Goal: Information Seeking & Learning: Find specific fact

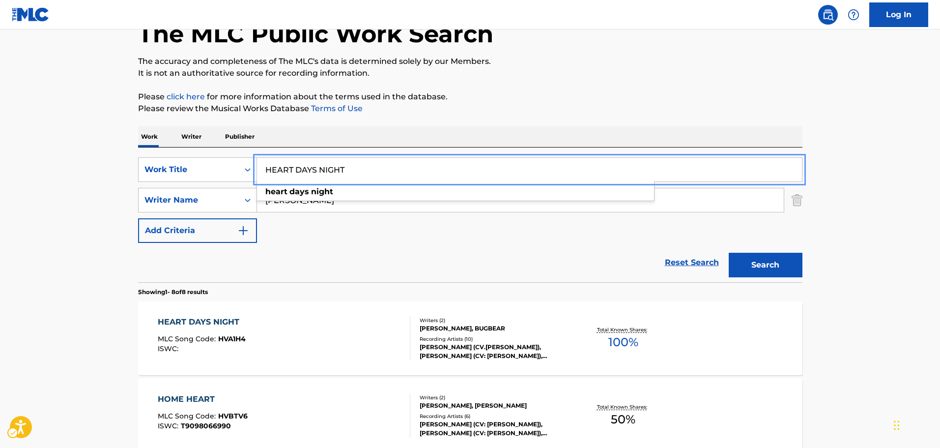
scroll to position [61, 0]
click at [273, 181] on div "HARRIVE TO STAR heart days night" at bounding box center [529, 170] width 545 height 24
drag, startPoint x: 345, startPoint y: 171, endPoint x: 204, endPoint y: 177, distance: 141.2
click at [204, 177] on div "SearchWithCriteria2bb83cbe-ad6c-454c-9f0b-1998ffa1993e Work Title | Submit | Su…" at bounding box center [470, 169] width 664 height 25
type input "ARRIVE TO STAR"
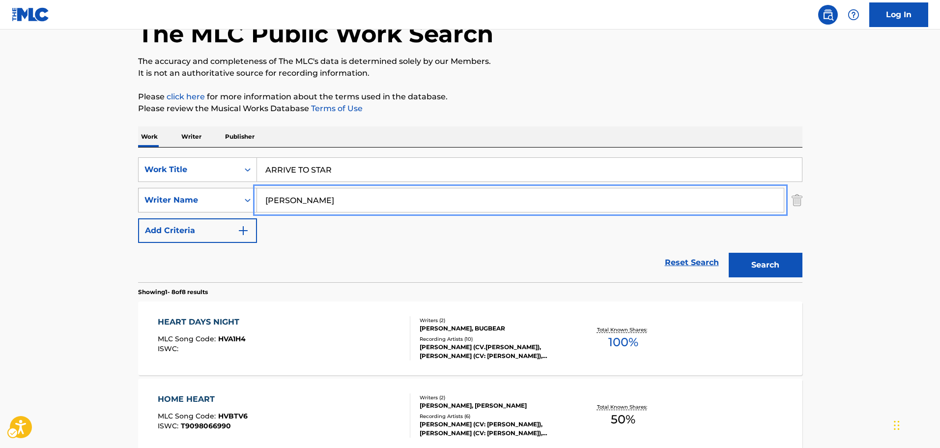
paste input "UKI HONDA"
drag, startPoint x: 343, startPoint y: 199, endPoint x: 227, endPoint y: 209, distance: 116.0
click at [227, 209] on div "SearchWithCriteria8d427561-be2b-4ce3-b983-6c547751aeba Writer Name YUKI HONDA" at bounding box center [470, 200] width 664 height 25
type input "YUKI HONDA"
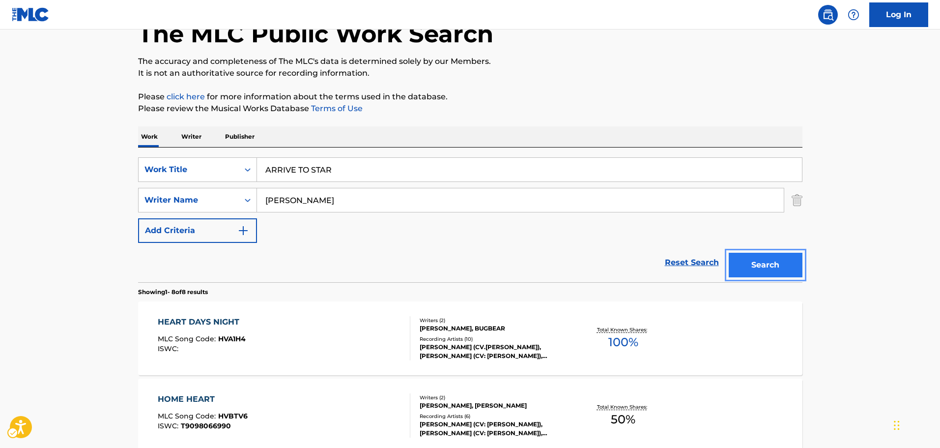
click at [777, 259] on button "Search" at bounding box center [766, 265] width 74 height 25
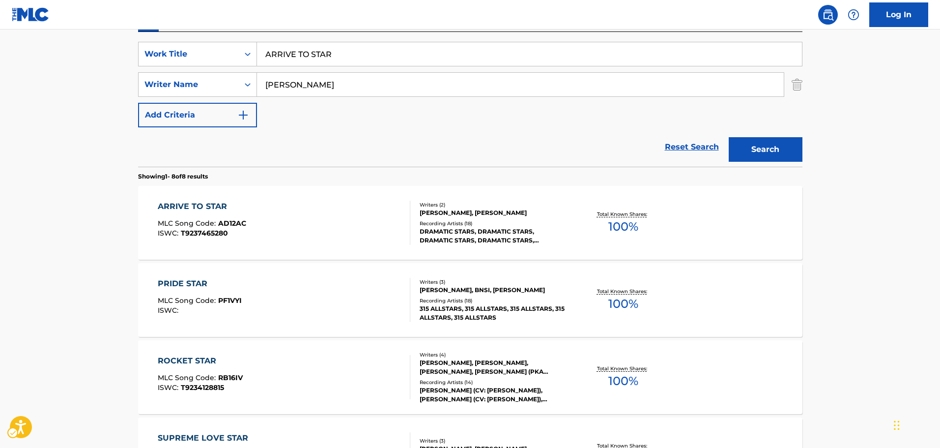
scroll to position [160, 0]
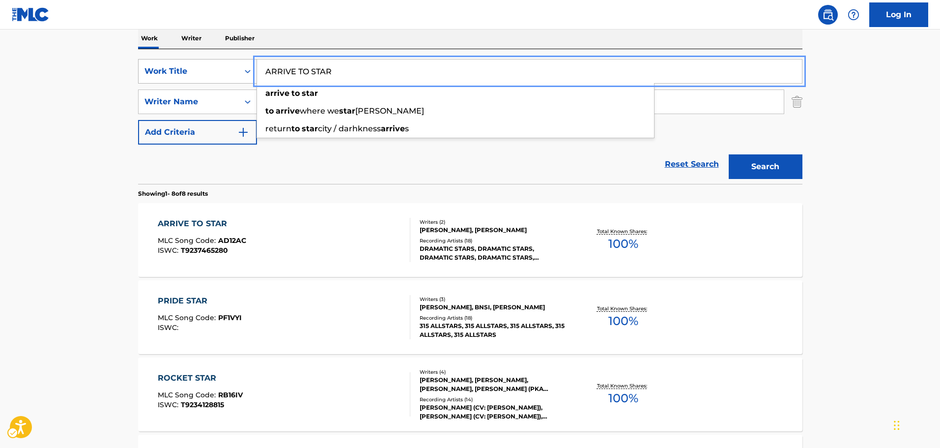
paste input "KAZAGURUMA: WINDY ROAD"
drag, startPoint x: 346, startPoint y: 76, endPoint x: 222, endPoint y: 78, distance: 123.9
click at [222, 78] on div "SearchWithCriteria2bb83cbe-ad6c-454c-9f0b-1998ffa1993e Work Title | Submit | Su…" at bounding box center [470, 71] width 664 height 25
type input "KAZAGURUMA: WINDY ROAD"
click at [287, 142] on div "SearchWithCriteria2bb83cbe-ad6c-454c-9f0b-1998ffa1993e Work Title | Submit | Su…" at bounding box center [470, 102] width 664 height 86
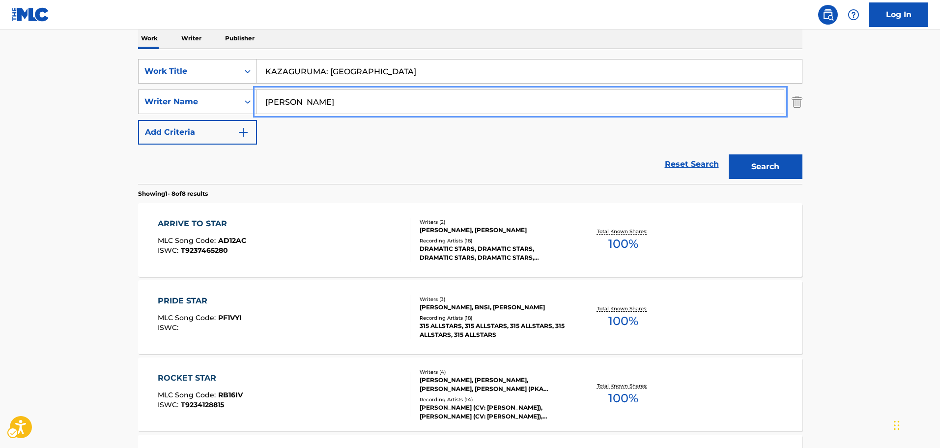
paste input "OHEI MATSUI"
drag, startPoint x: 345, startPoint y: 107, endPoint x: 217, endPoint y: 116, distance: 128.1
click at [217, 116] on div "SearchWithCriteria2bb83cbe-ad6c-454c-9f0b-1998ffa1993e Work Title | Submit | Su…" at bounding box center [470, 102] width 664 height 86
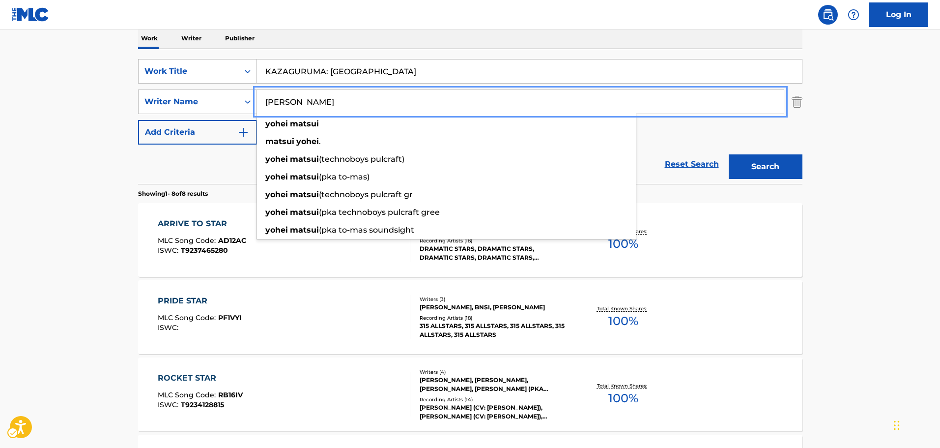
type input "YOHEI MATSUI"
click at [765, 164] on button "Search" at bounding box center [766, 166] width 74 height 25
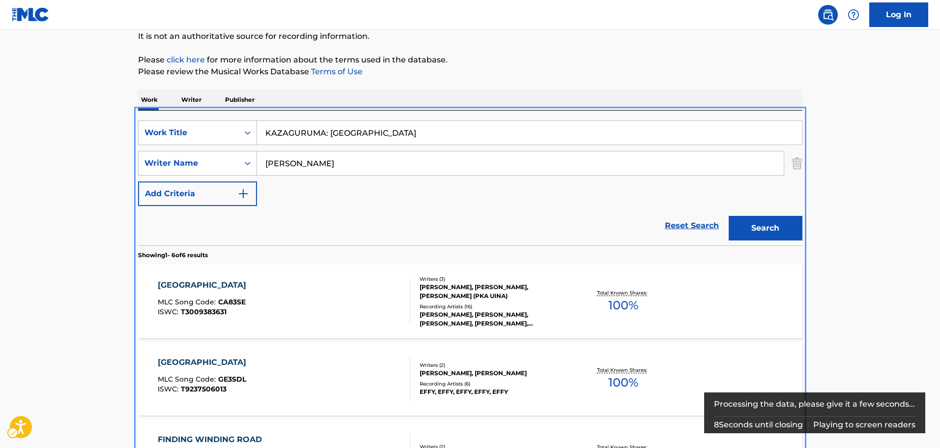
scroll to position [209, 0]
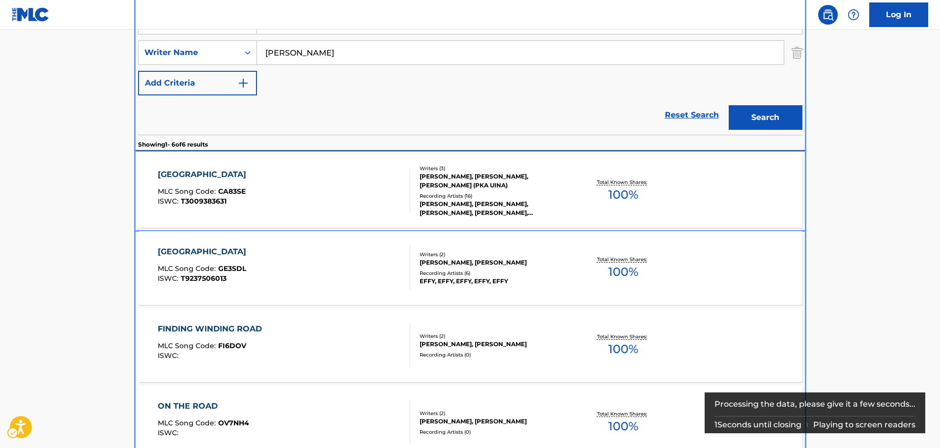
click at [501, 198] on div "Recording Artists ( 16 )" at bounding box center [494, 195] width 148 height 7
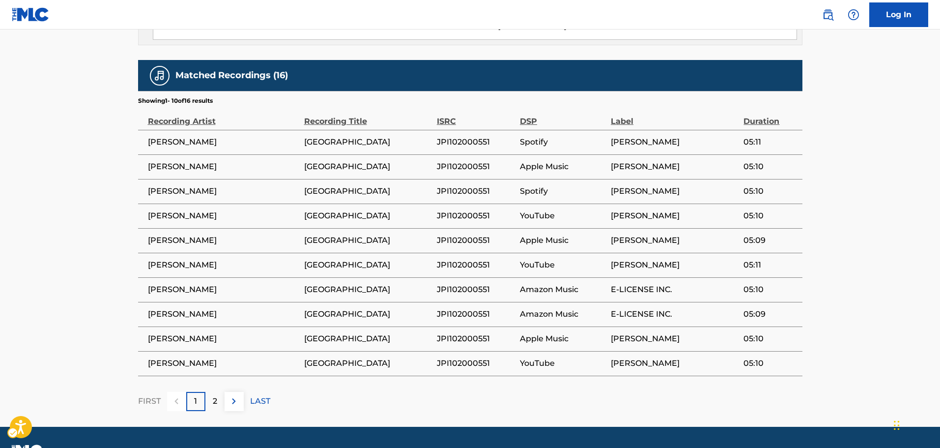
scroll to position [699, 0]
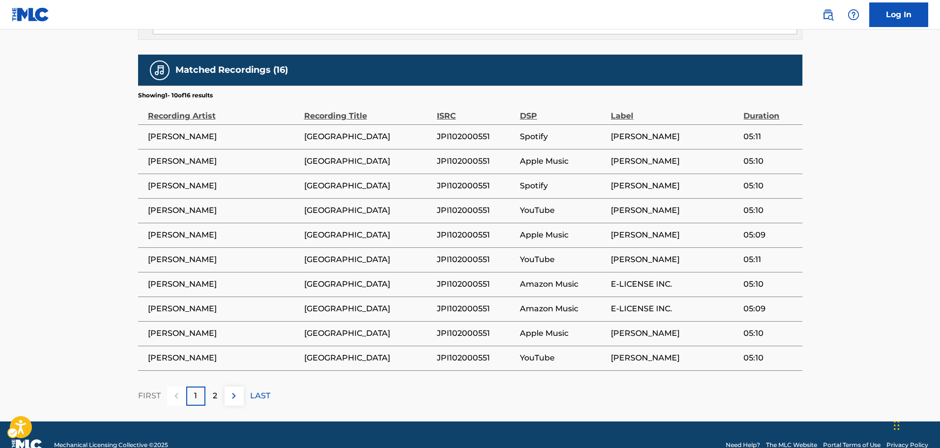
click at [215, 390] on p "2" at bounding box center [215, 396] width 4 height 12
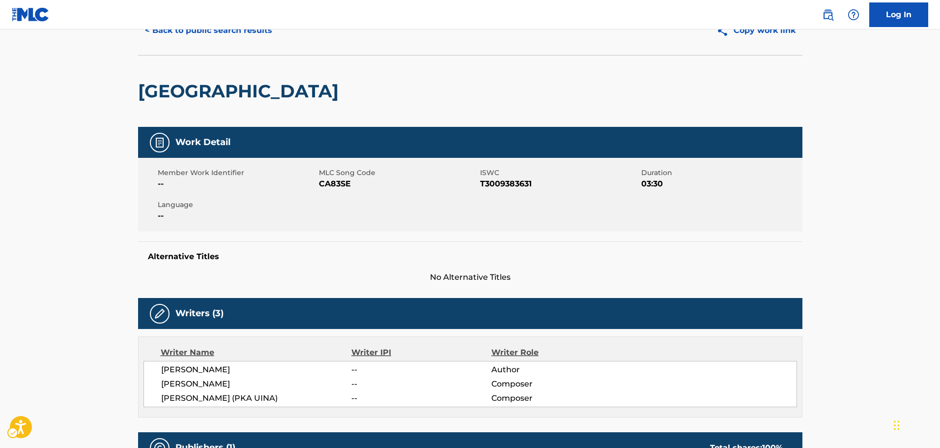
scroll to position [0, 0]
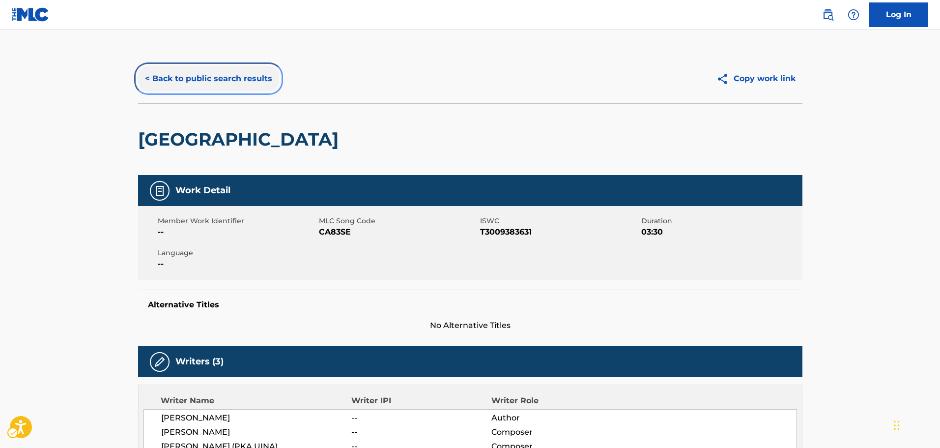
click at [206, 88] on button "< Back to public search results" at bounding box center [208, 78] width 141 height 25
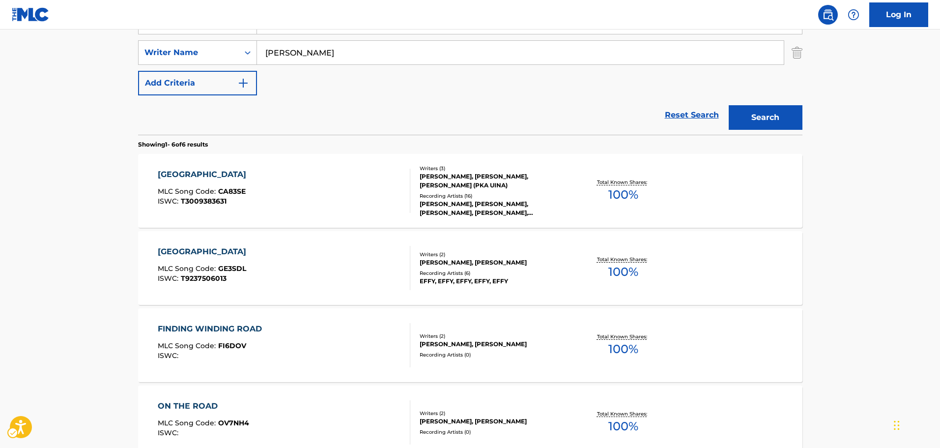
scroll to position [111, 0]
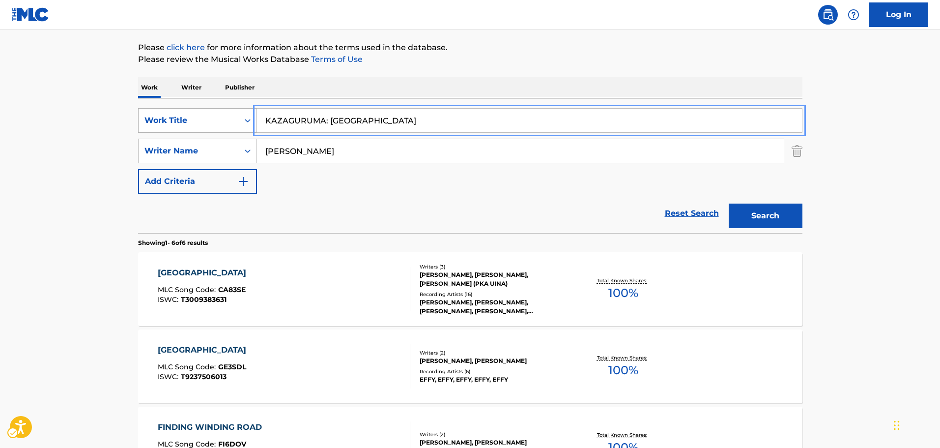
drag, startPoint x: 400, startPoint y: 120, endPoint x: 179, endPoint y: 128, distance: 220.3
click at [179, 128] on div "SearchWithCriteria2bb83cbe-ad6c-454c-9f0b-1998ffa1993e Work Title KAZAGURUMA: W…" at bounding box center [470, 120] width 664 height 25
paste input "MY PICTURE STORY"
click at [729, 203] on button "Search" at bounding box center [766, 215] width 74 height 25
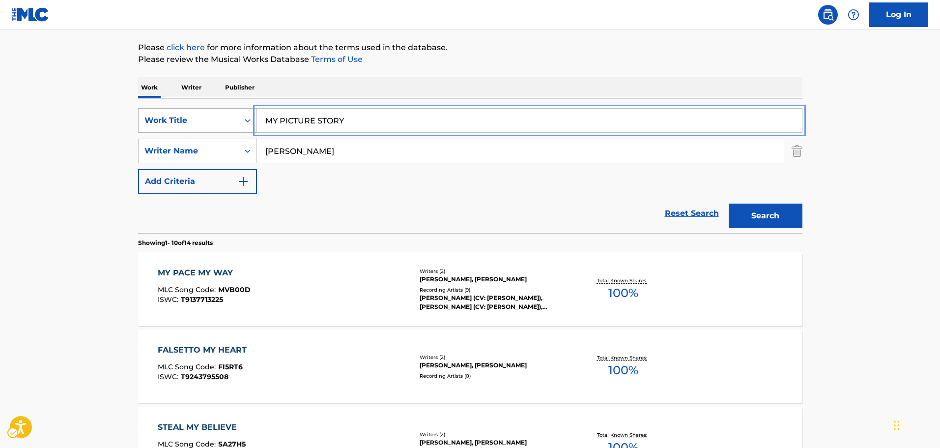
drag, startPoint x: 330, startPoint y: 127, endPoint x: 233, endPoint y: 118, distance: 97.7
click at [233, 118] on div "SearchWithCriteria2bb83cbe-ad6c-454c-9f0b-1998ffa1993e Work Title MY PICTURE ST…" at bounding box center [470, 120] width 664 height 25
paste input "GOING PANZER WA"
type input "GOING PANZER WAY"
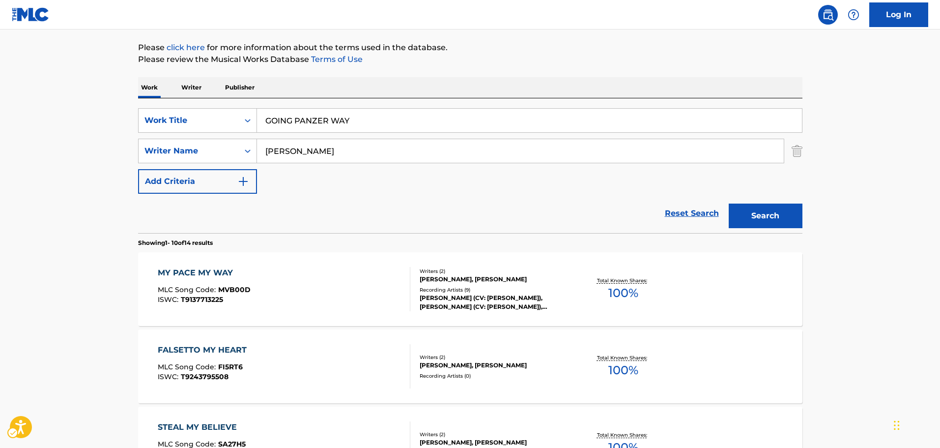
click at [329, 194] on div "Reset Search Search" at bounding box center [470, 213] width 664 height 39
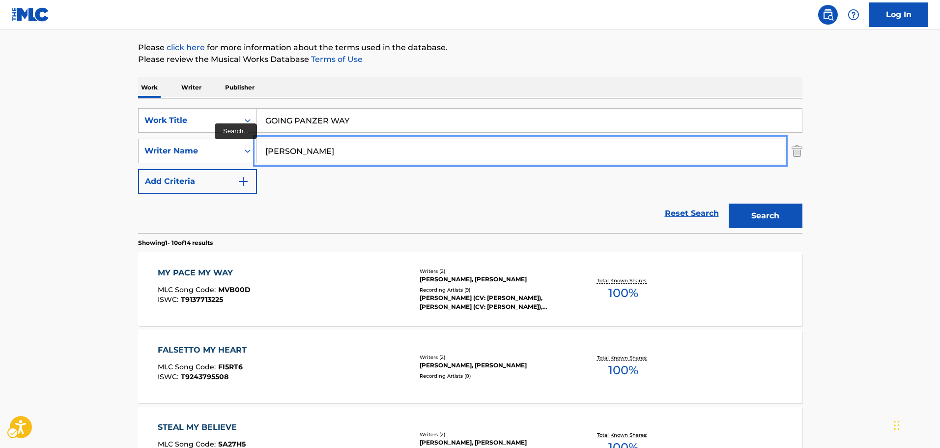
drag, startPoint x: 342, startPoint y: 152, endPoint x: 258, endPoint y: 157, distance: 83.7
click at [258, 157] on input "YOHEI MATSUI" at bounding box center [520, 151] width 527 height 24
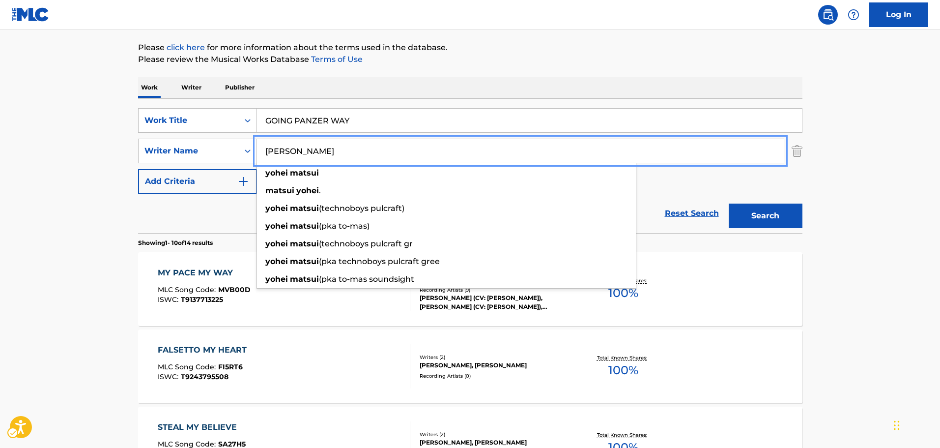
paste input "TEAM-ANKOU"
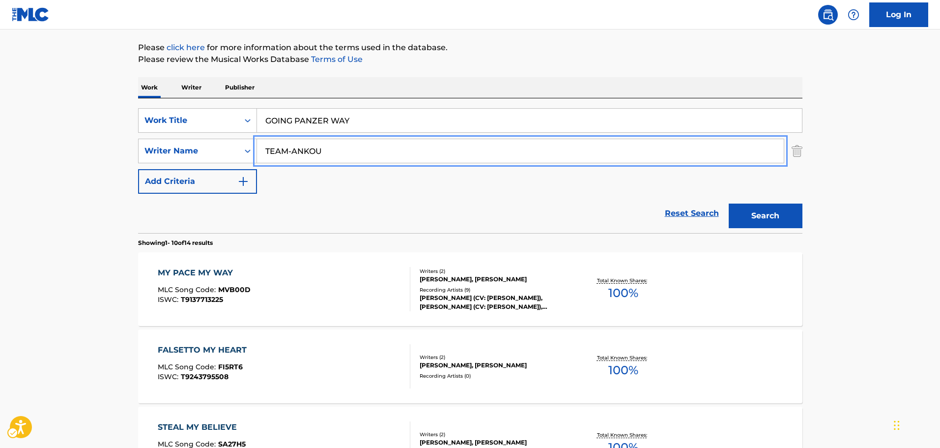
click at [729, 203] on button "Search" at bounding box center [766, 215] width 74 height 25
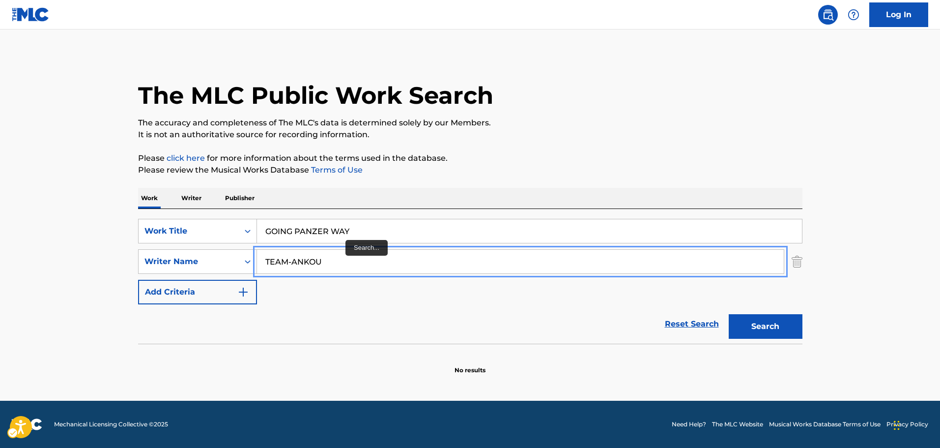
scroll to position [0, 0]
drag, startPoint x: 349, startPoint y: 268, endPoint x: 251, endPoint y: 268, distance: 98.3
click at [251, 268] on div "SearchWithCriteria8d427561-be2b-4ce3-b983-6c547751aeba Writer Name TEAM-ANKOU" at bounding box center [472, 261] width 664 height 25
paste input "YOHEI MATSUI"
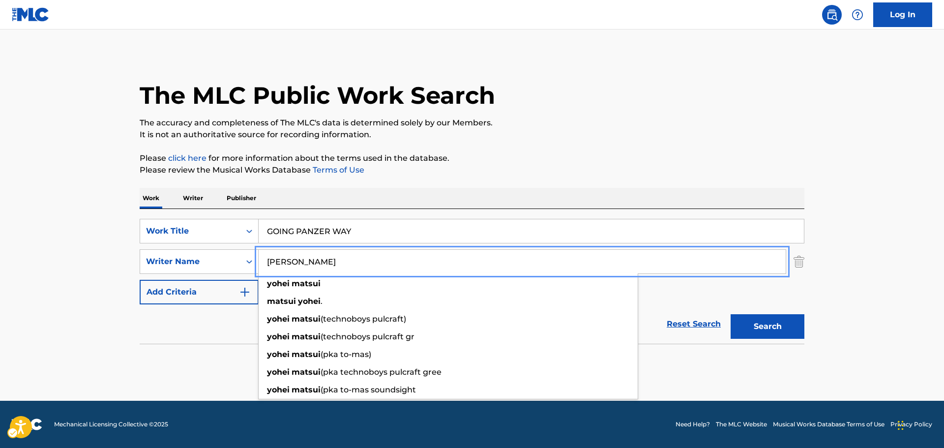
type input "YOHEI MATSUI"
click at [730, 314] on button "Search" at bounding box center [767, 326] width 74 height 25
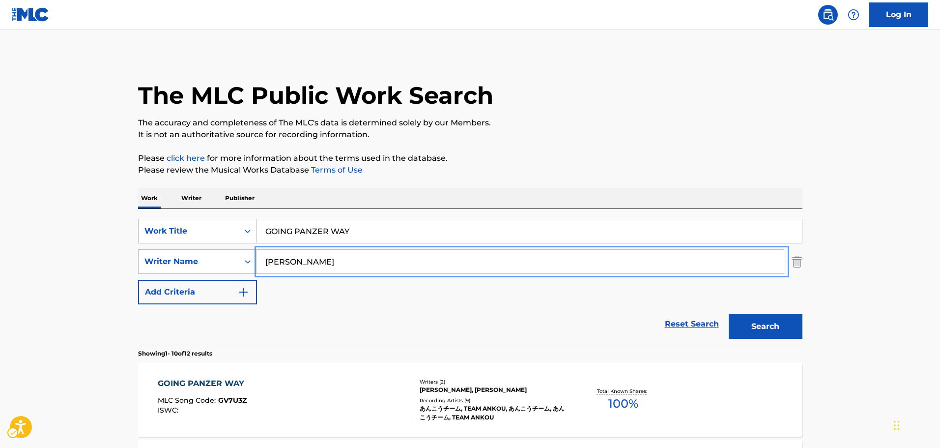
scroll to position [98, 0]
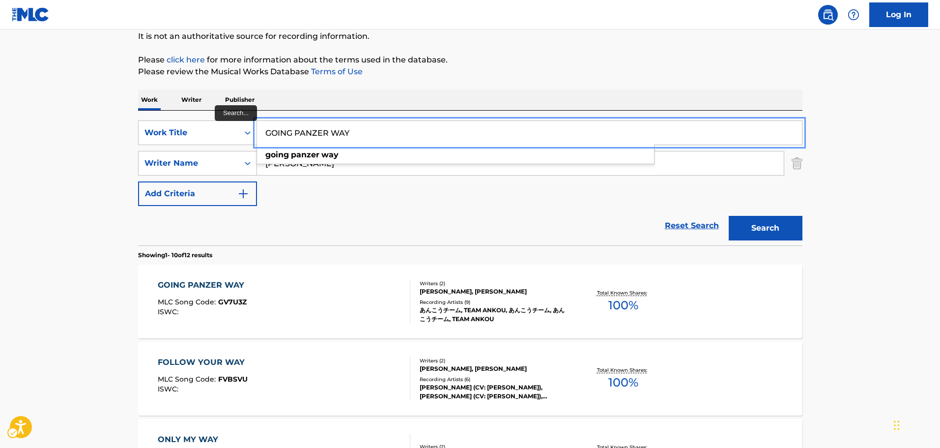
paste input "KEEP ON MARCHING!"
drag, startPoint x: 381, startPoint y: 132, endPoint x: 99, endPoint y: 135, distance: 282.1
click at [302, 211] on div "Reset Search Search" at bounding box center [470, 225] width 664 height 39
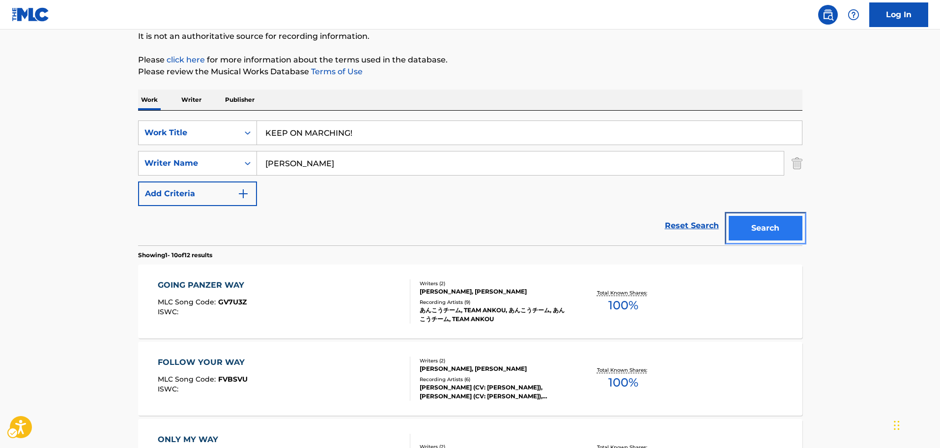
click at [758, 228] on button "Search" at bounding box center [766, 228] width 74 height 25
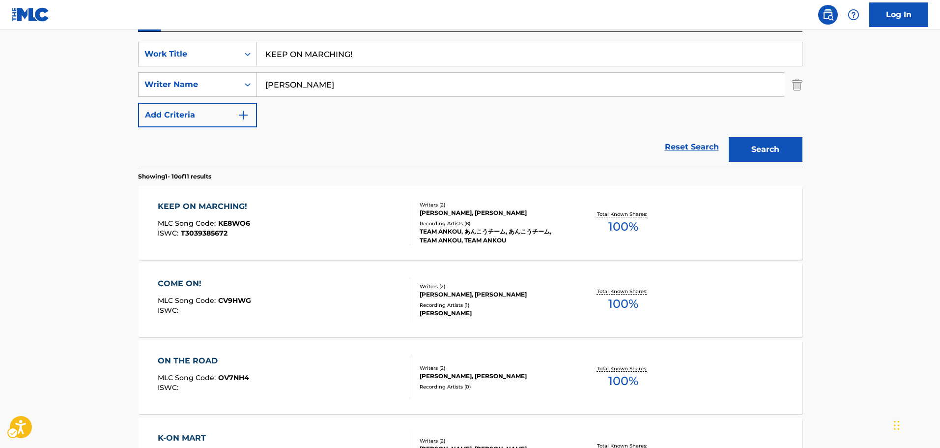
scroll to position [160, 0]
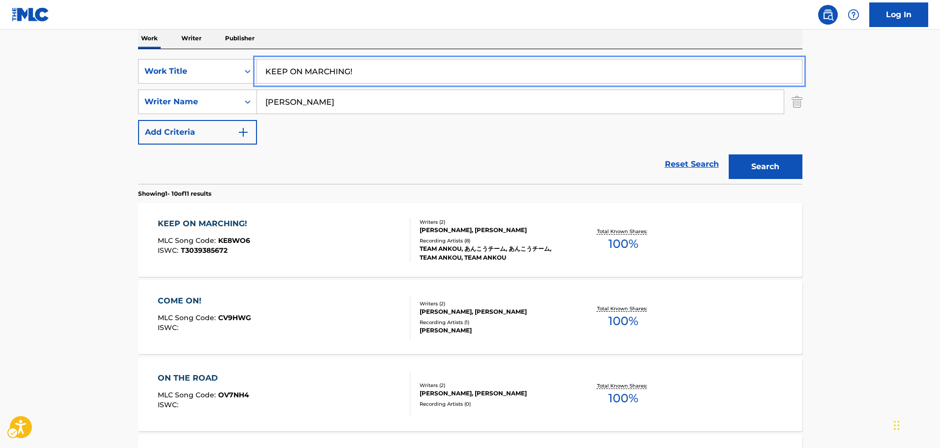
drag, startPoint x: 360, startPoint y: 69, endPoint x: 163, endPoint y: 57, distance: 198.0
click at [163, 57] on div "SearchWithCriteria2bb83cbe-ad6c-454c-9f0b-1998ffa1993e Work Title KEEP ON MARCH…" at bounding box center [470, 116] width 664 height 135
paste input "I LOVE MUSIC"
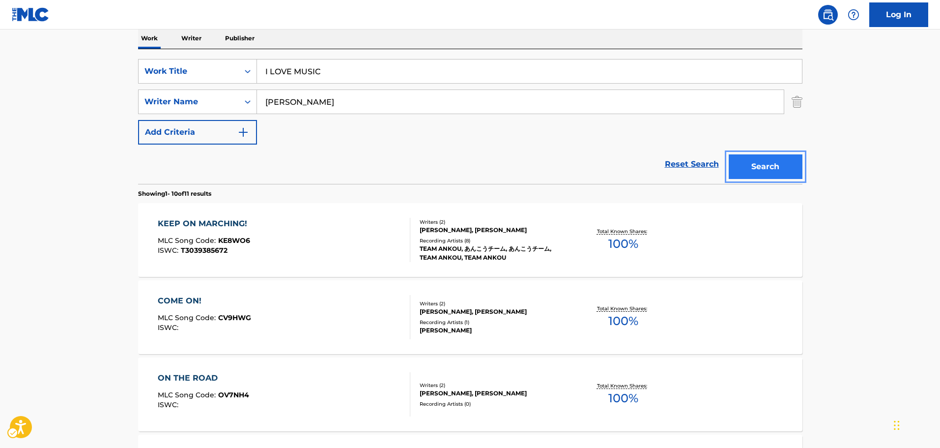
click at [759, 167] on button "Search" at bounding box center [766, 166] width 74 height 25
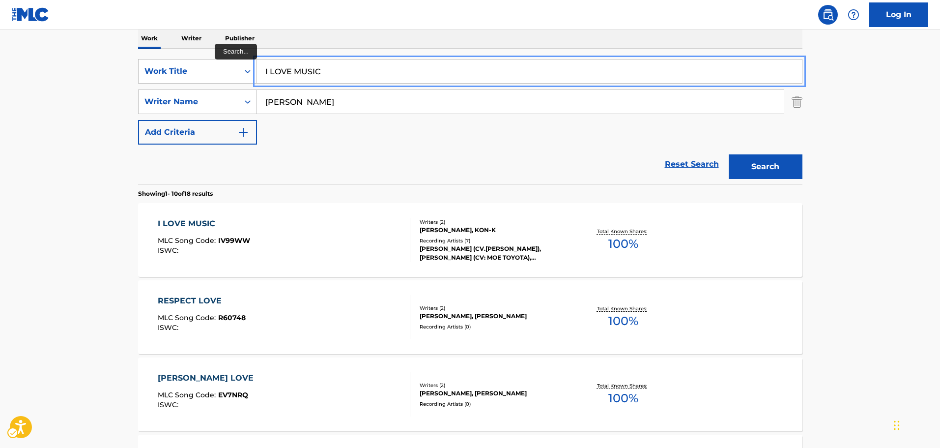
paste input "JUNSUI TO HONPO"
drag, startPoint x: 348, startPoint y: 74, endPoint x: 244, endPoint y: 85, distance: 105.2
click at [244, 85] on div "SearchWithCriteria2bb83cbe-ad6c-454c-9f0b-1998ffa1993e Work Title JUNSUI TO HON…" at bounding box center [470, 102] width 664 height 86
click at [303, 141] on div "SearchWithCriteria2bb83cbe-ad6c-454c-9f0b-1998ffa1993e Work Title JUNSUI TO HON…" at bounding box center [470, 102] width 664 height 86
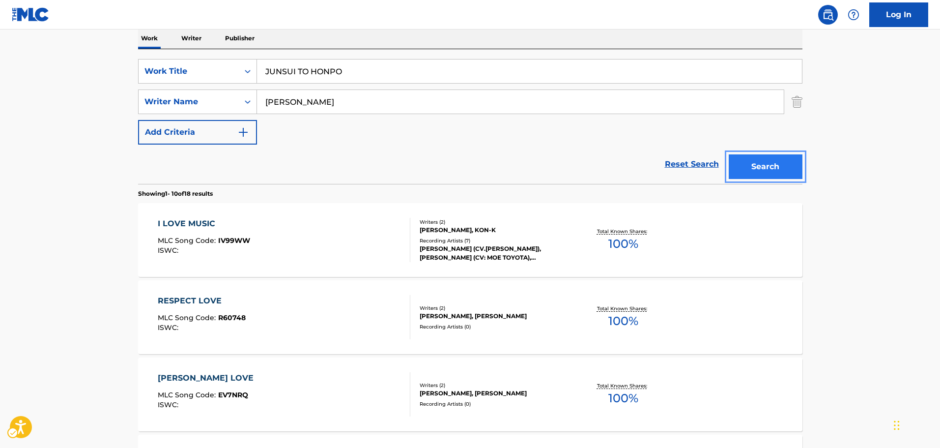
click at [779, 176] on button "Search" at bounding box center [766, 166] width 74 height 25
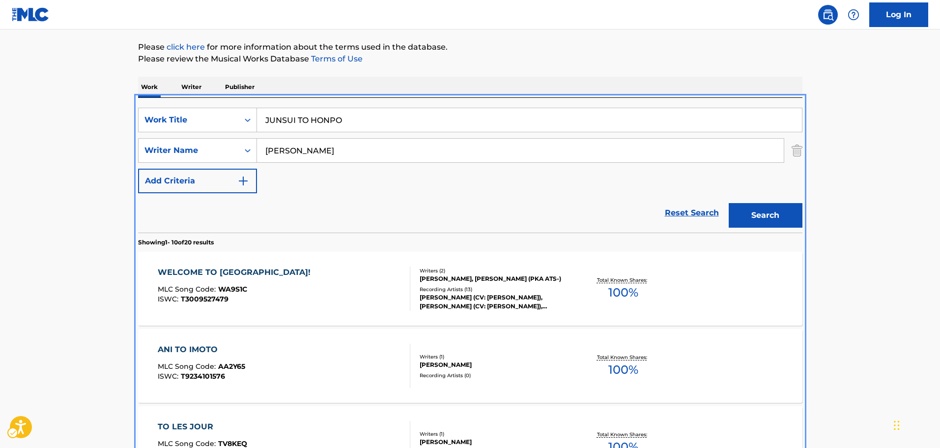
scroll to position [111, 0]
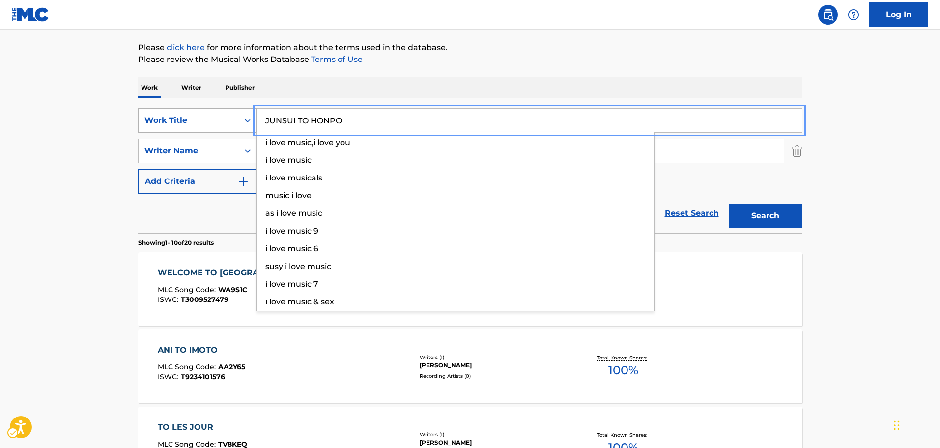
drag, startPoint x: 364, startPoint y: 123, endPoint x: 203, endPoint y: 126, distance: 160.7
click at [203, 126] on div "SearchWithCriteria2bb83cbe-ad6c-454c-9f0b-1998ffa1993e Work Title JUNSUI TO HON…" at bounding box center [470, 120] width 664 height 25
paste input "BLONDIE REVENGE TRAGEDY"
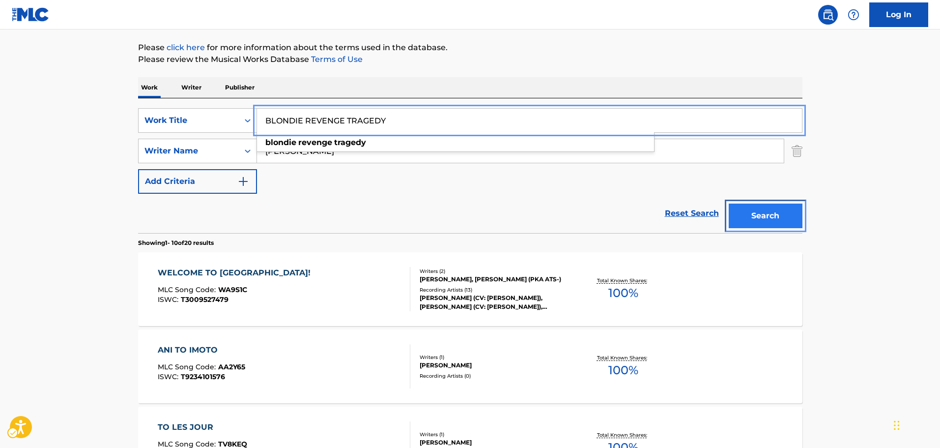
click at [756, 209] on button "Search" at bounding box center [766, 215] width 74 height 25
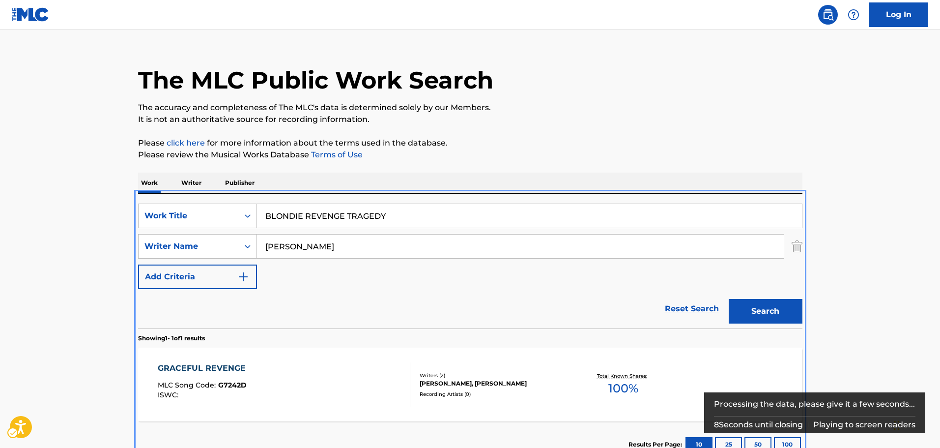
scroll to position [26, 0]
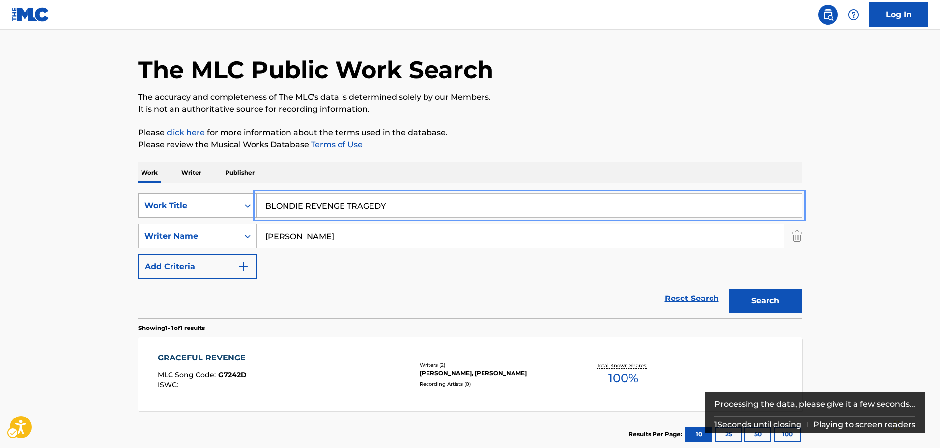
paste input "GOING PANZER WA"
drag, startPoint x: 376, startPoint y: 206, endPoint x: 247, endPoint y: 206, distance: 128.8
click at [247, 206] on div "SearchWithCriteria2bb83cbe-ad6c-454c-9f0b-1998ffa1993e Work Title GOING PANZER …" at bounding box center [470, 205] width 664 height 25
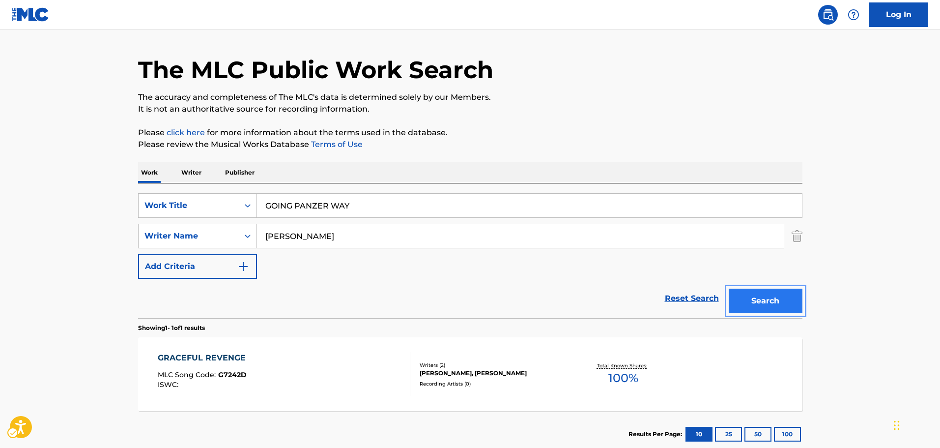
click at [751, 301] on button "Search" at bounding box center [766, 301] width 74 height 25
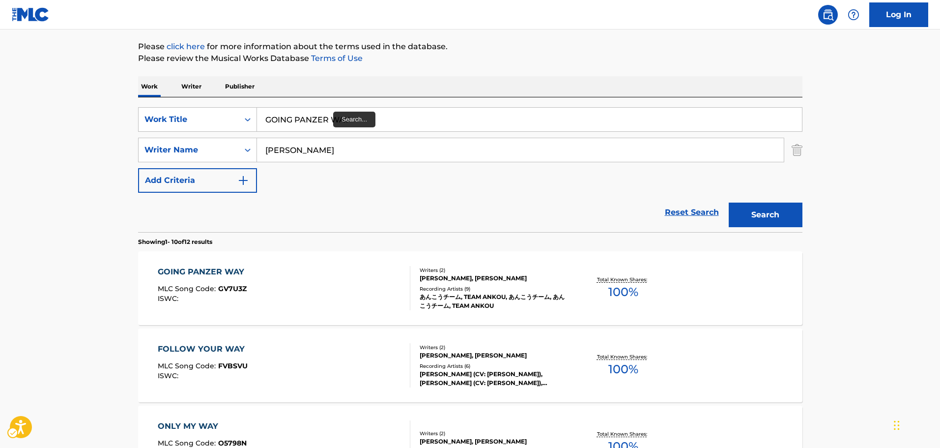
scroll to position [111, 0]
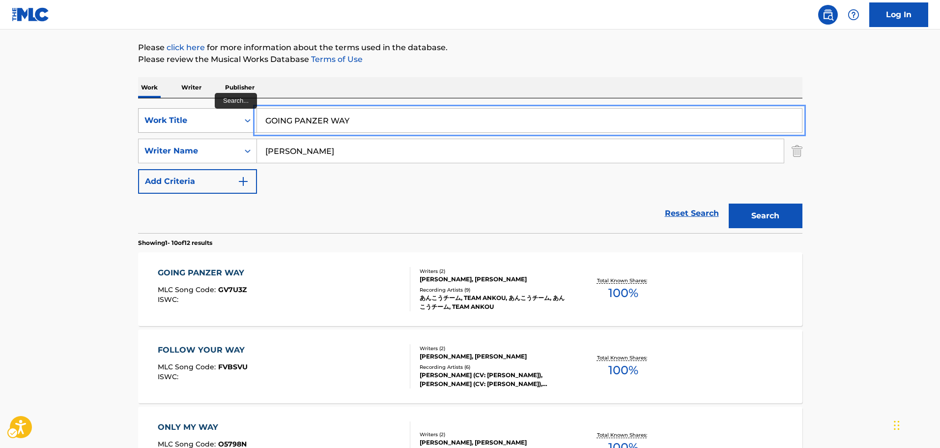
paste input "KAZAGURUMA: WINDY ROAD"
drag, startPoint x: 367, startPoint y: 126, endPoint x: 228, endPoint y: 127, distance: 138.6
click at [228, 127] on div "SearchWithCriteria2bb83cbe-ad6c-454c-9f0b-1998ffa1993e Work Title KAZAGURUMA: W…" at bounding box center [470, 120] width 664 height 25
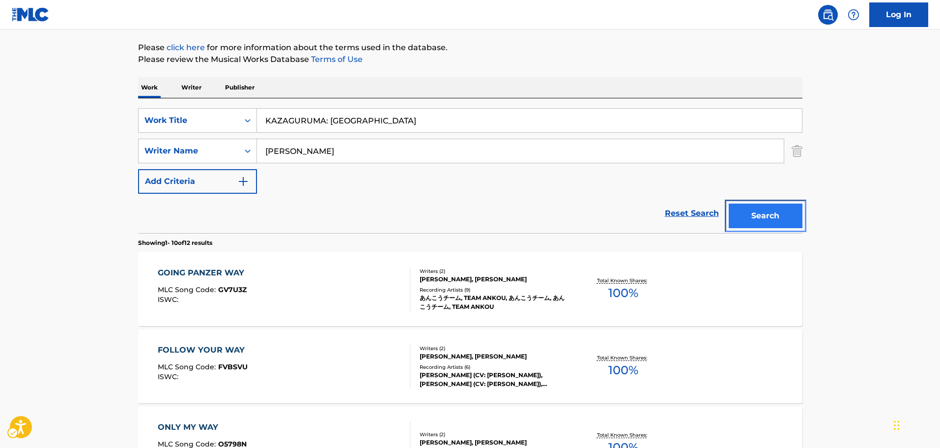
click at [782, 224] on button "Search" at bounding box center [766, 215] width 74 height 25
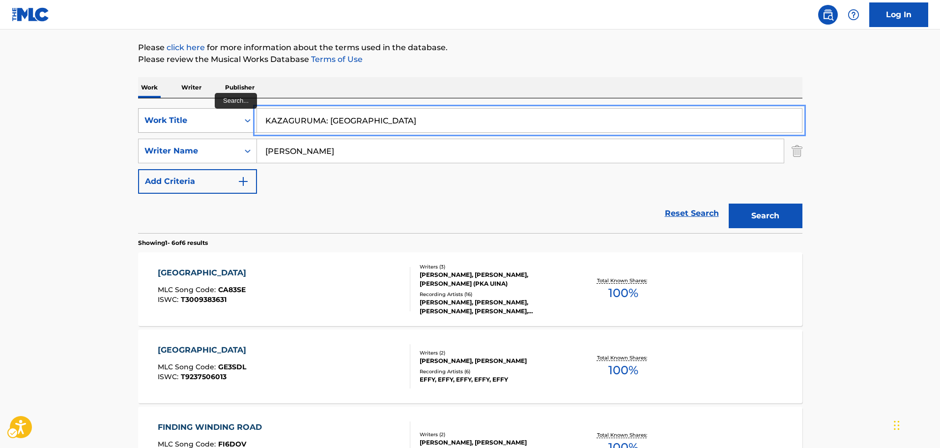
paste input "HEART DAYS NIGHT"
drag, startPoint x: 403, startPoint y: 127, endPoint x: 183, endPoint y: 129, distance: 219.7
click at [183, 129] on div "SearchWithCriteria2bb83cbe-ad6c-454c-9f0b-1998ffa1993e Work Title HEART DAYS NI…" at bounding box center [470, 120] width 664 height 25
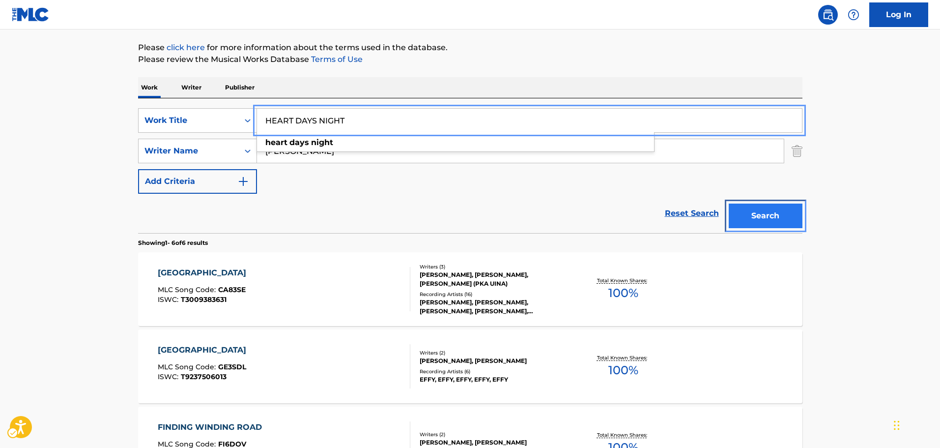
click at [750, 222] on button "Search" at bounding box center [766, 215] width 74 height 25
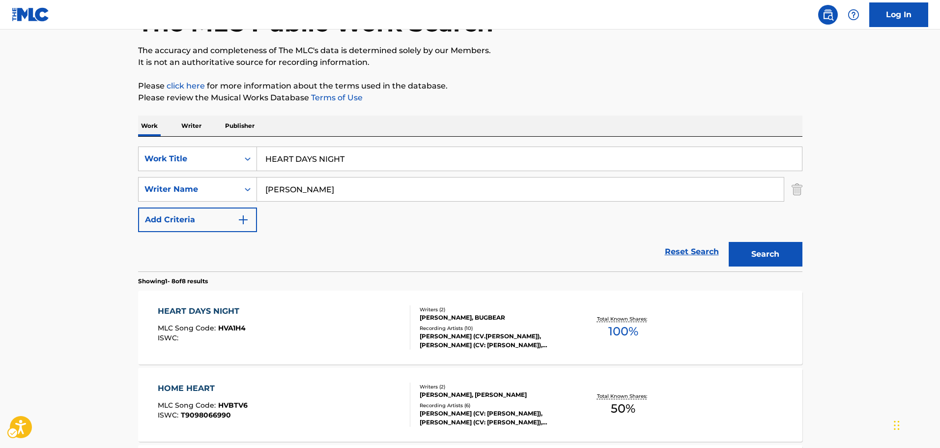
scroll to position [61, 0]
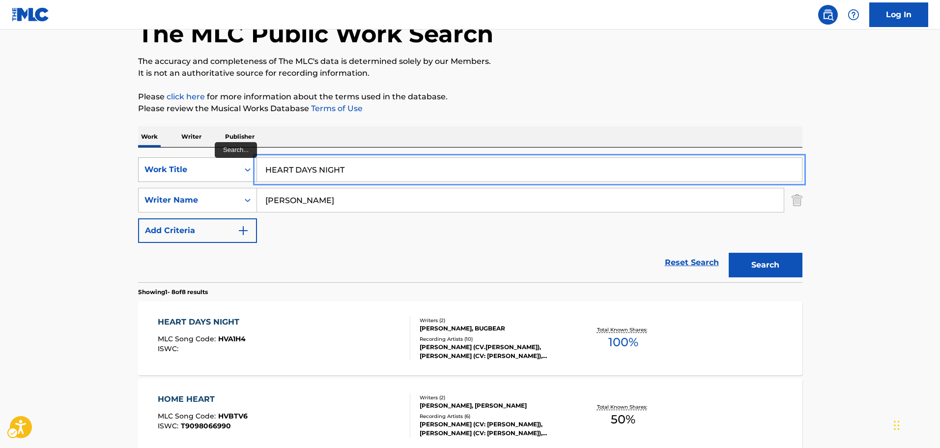
paste input "KEEP ON MARCHING!"
drag, startPoint x: 365, startPoint y: 171, endPoint x: 230, endPoint y: 173, distance: 135.2
click at [230, 173] on div "SearchWithCriteria2bb83cbe-ad6c-454c-9f0b-1998ffa1993e Work Title HEART DAYS NI…" at bounding box center [470, 169] width 664 height 25
type input "KEEP ON MARCHING!"
click at [781, 266] on button "Search" at bounding box center [766, 265] width 74 height 25
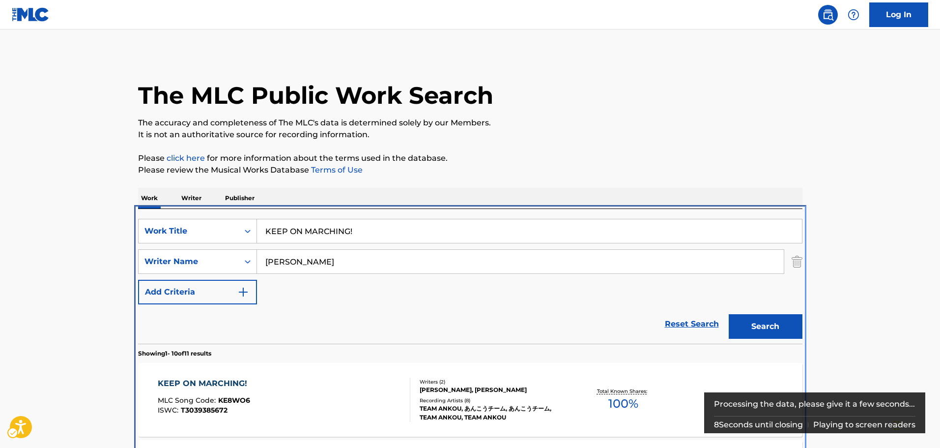
scroll to position [295, 0]
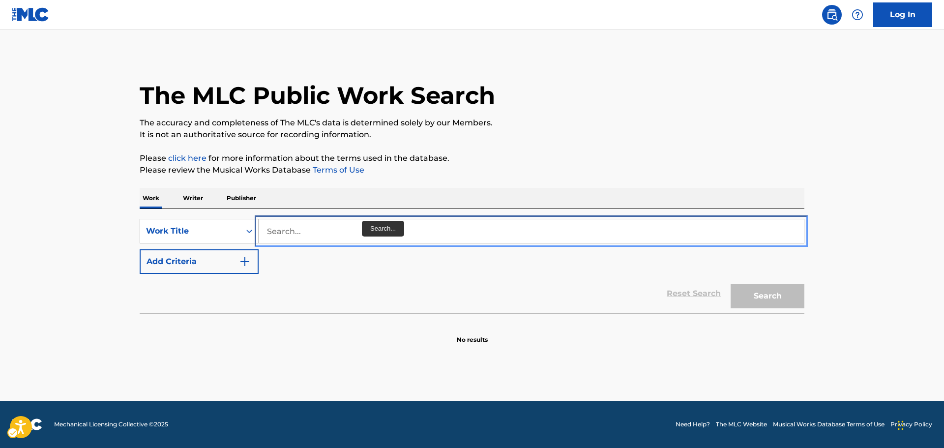
click at [354, 232] on input "Search..." at bounding box center [531, 231] width 545 height 24
paste input "NAMA SINGAARI SARAKU"
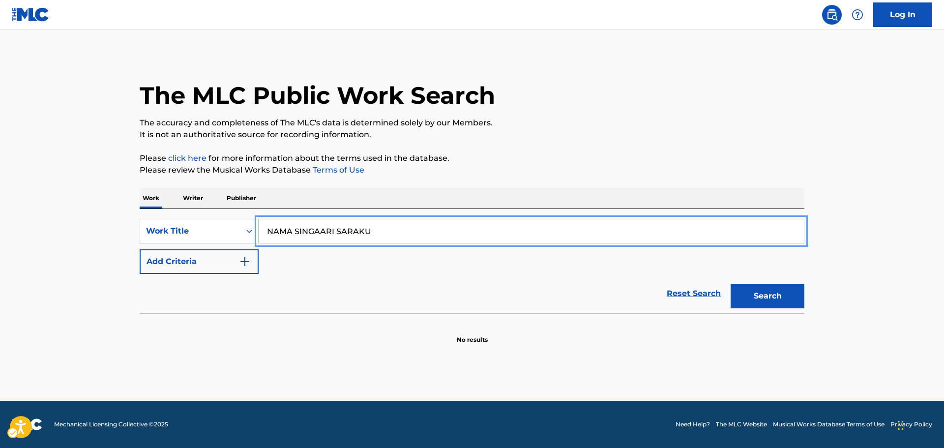
type input "NAMA SINGAARI SARAKU"
click at [190, 260] on button "Add Criteria" at bounding box center [199, 261] width 119 height 25
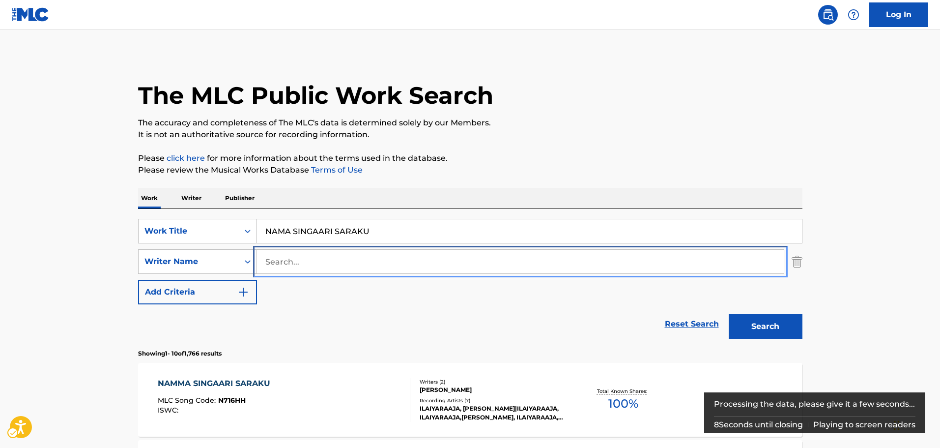
click at [286, 261] on input "Search..." at bounding box center [520, 262] width 527 height 24
paste input "[PERSON_NAME]"
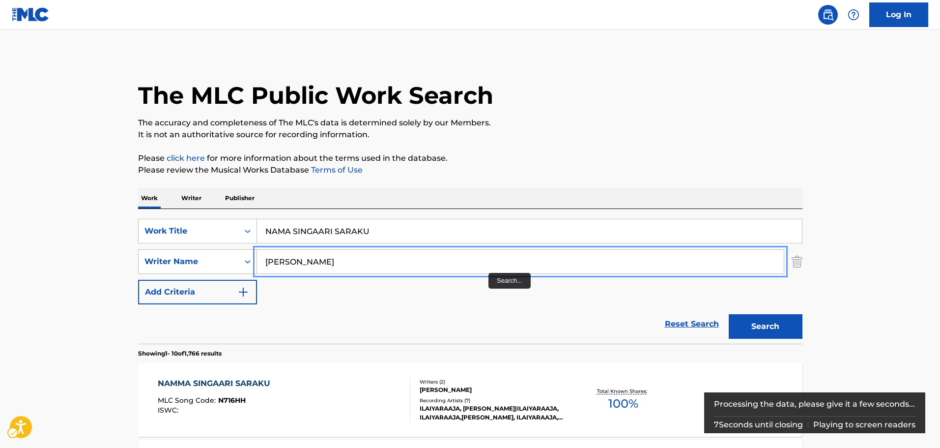
click at [474, 264] on input "[PERSON_NAME]" at bounding box center [520, 262] width 527 height 24
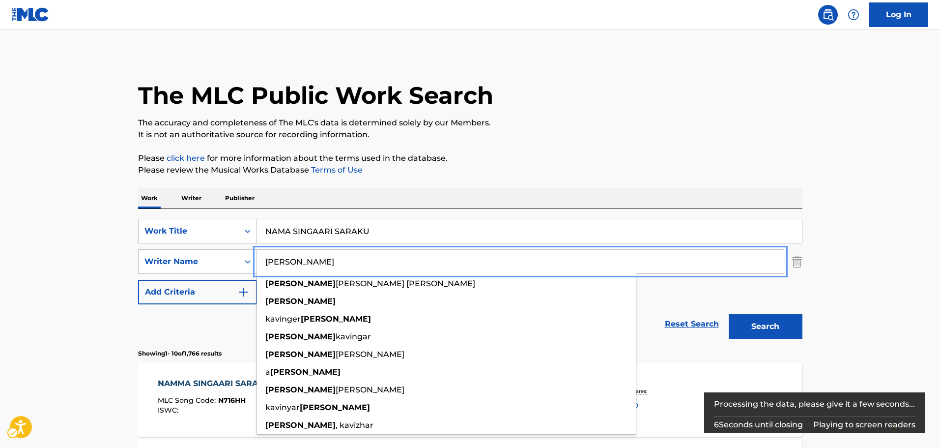
type input "[PERSON_NAME]"
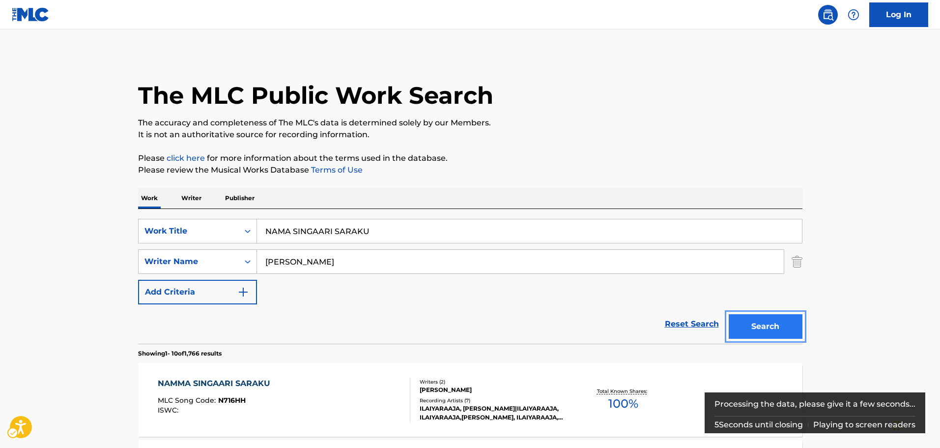
click at [786, 319] on button "Search" at bounding box center [766, 326] width 74 height 25
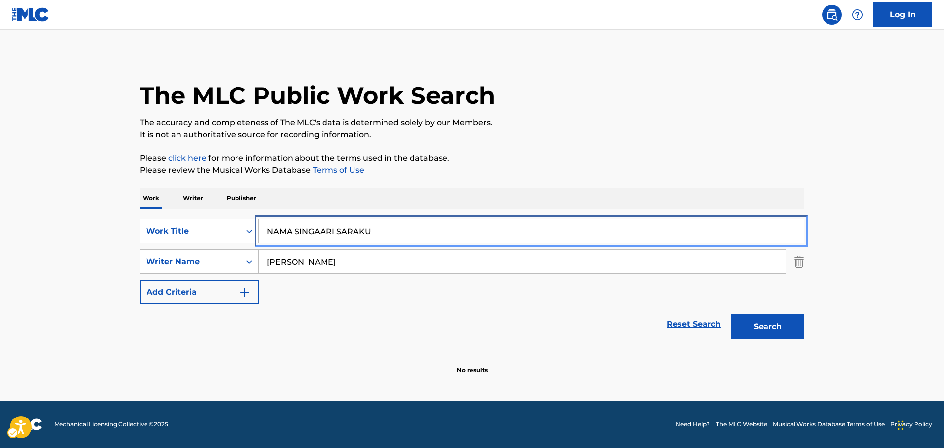
click at [329, 238] on input "NAMA SINGAARI SARAKU" at bounding box center [531, 231] width 545 height 24
paste input "KAATUKULLE"
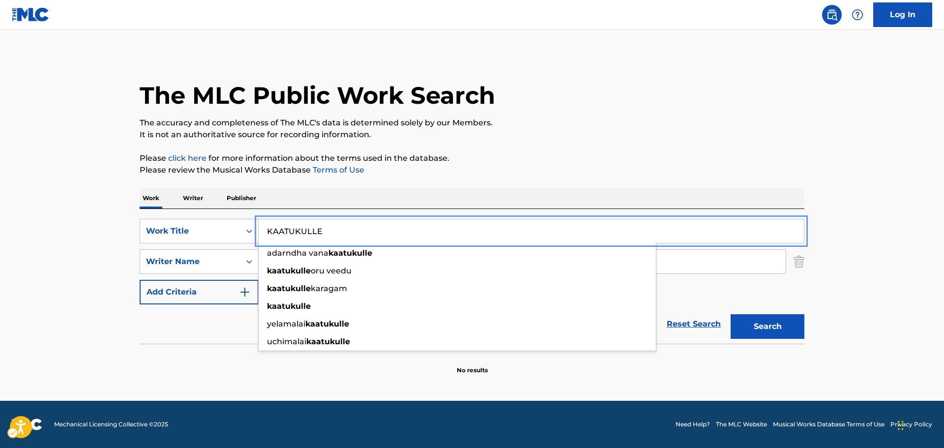
type input "KAATUKULLE"
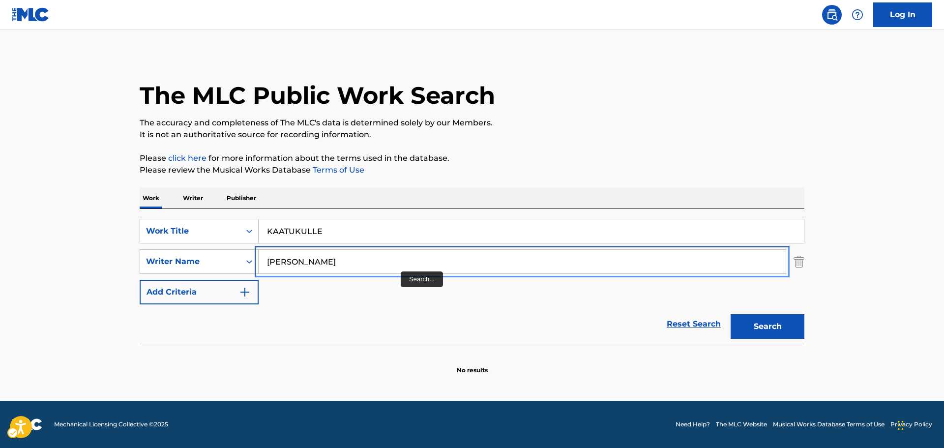
click at [395, 260] on input "[PERSON_NAME]" at bounding box center [522, 262] width 527 height 24
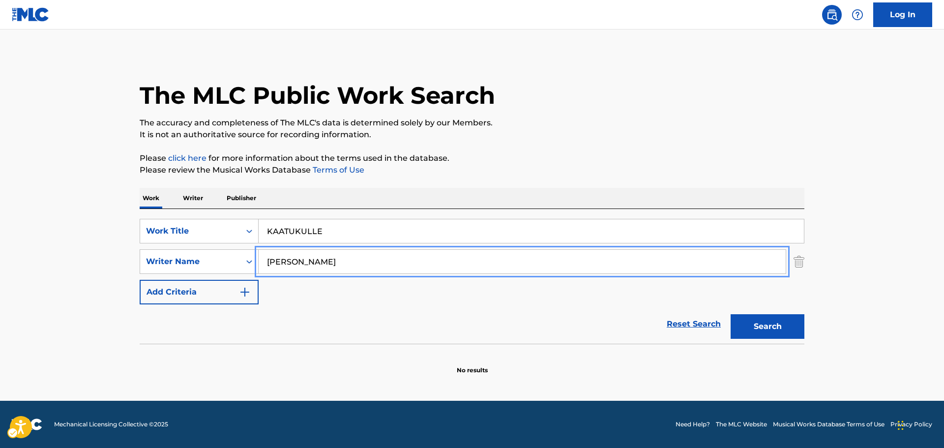
paste input "[PERSON_NAME]"
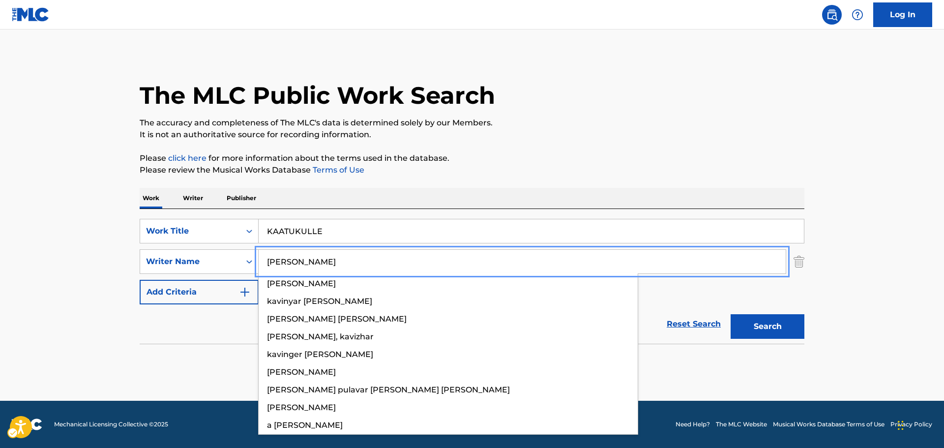
type input "[PERSON_NAME]"
click at [755, 334] on button "Search" at bounding box center [767, 326] width 74 height 25
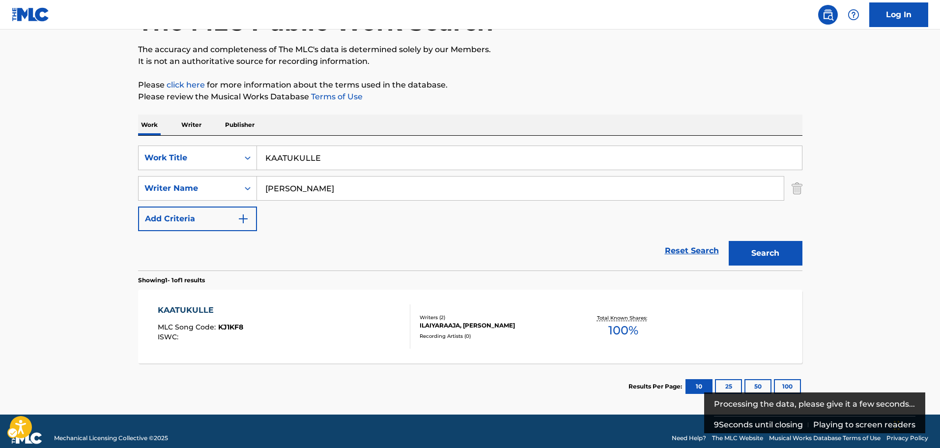
scroll to position [87, 0]
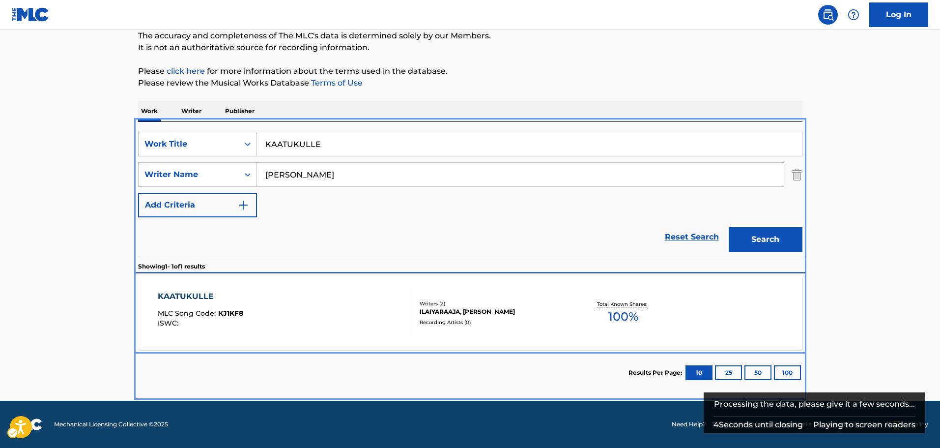
click at [535, 318] on div "Recording Artists ( 0 )" at bounding box center [494, 321] width 148 height 7
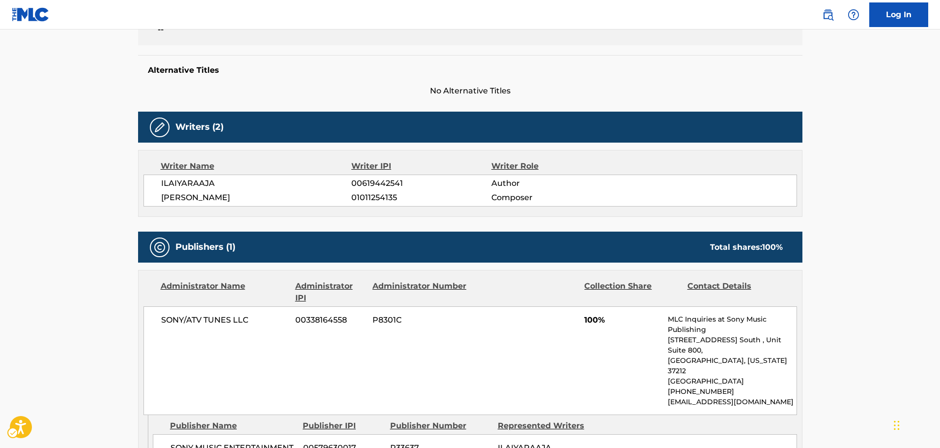
scroll to position [236, 0]
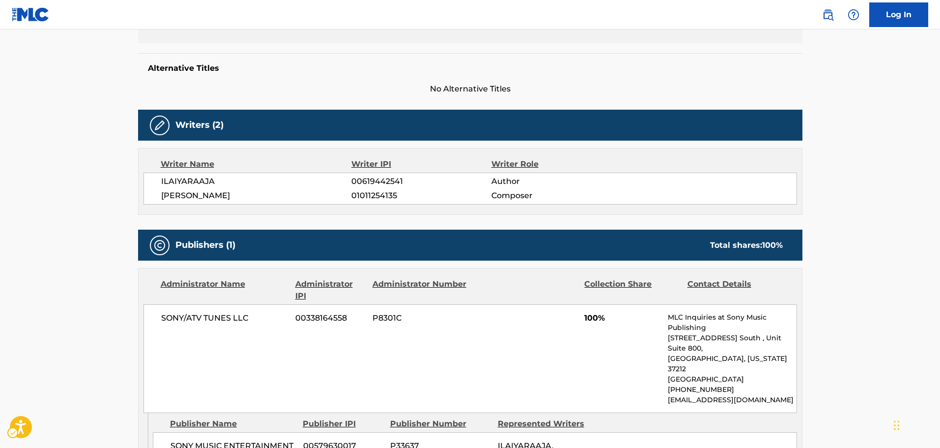
click at [242, 194] on span "[PERSON_NAME]" at bounding box center [256, 196] width 191 height 12
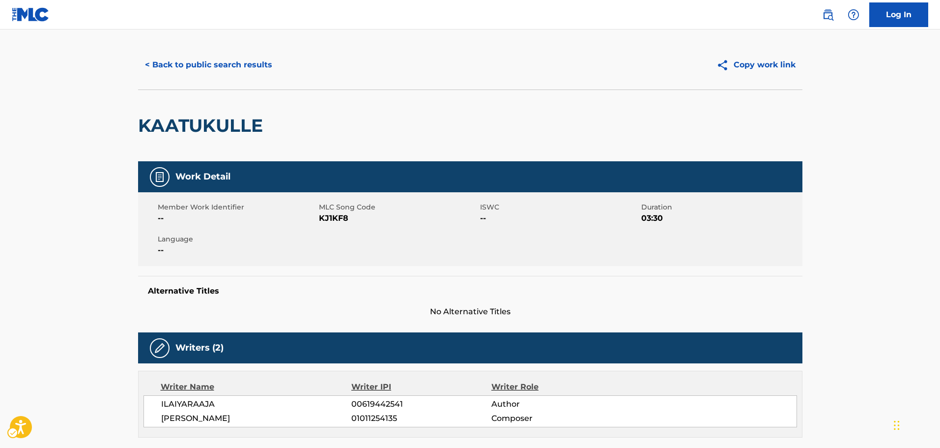
scroll to position [0, 0]
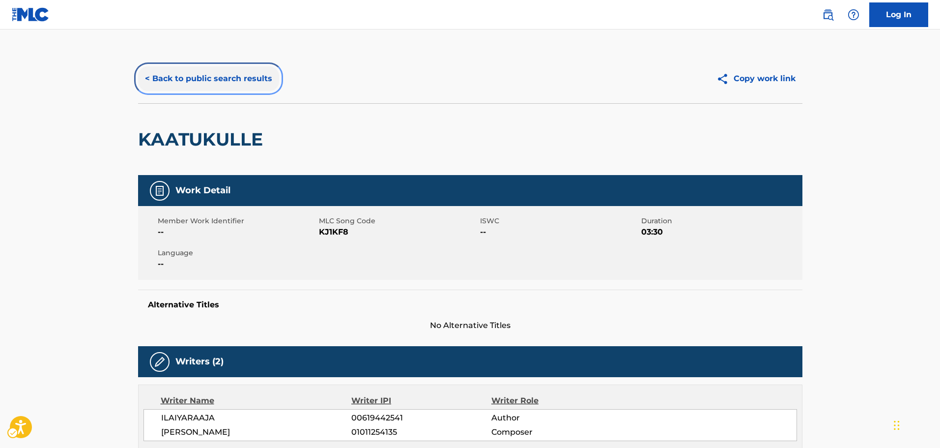
click at [202, 76] on button "< Back to public search results" at bounding box center [208, 78] width 141 height 25
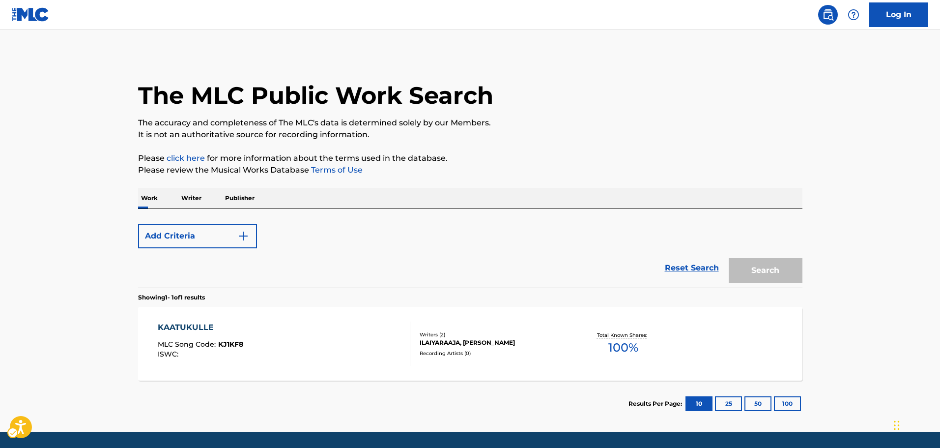
scroll to position [31, 0]
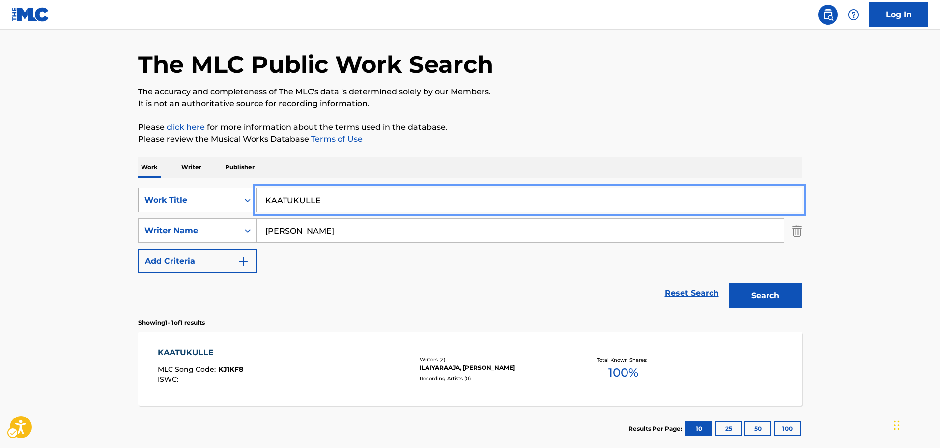
paste input "VEL MURUGANUKKU"
drag, startPoint x: 328, startPoint y: 207, endPoint x: 222, endPoint y: 208, distance: 106.7
click at [222, 208] on div "SearchWithCriteriad6b40b96-b1e3-41b6-9235-b4701cd4d6bf Work Title VEL MURUGANUK…" at bounding box center [470, 200] width 664 height 25
type input "VEL MURUGANUKKU"
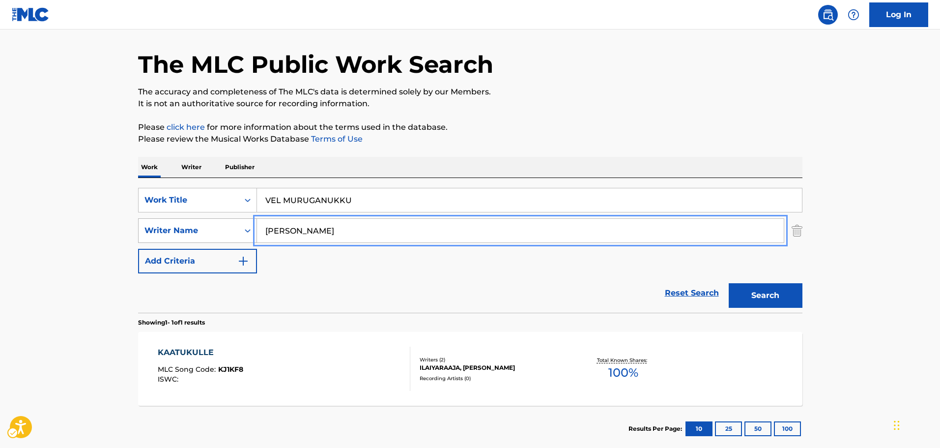
paste input "ILAIYARAAJA"
drag, startPoint x: 361, startPoint y: 232, endPoint x: 222, endPoint y: 235, distance: 138.6
click at [212, 235] on div "SearchWithCriteriae27b35ad-1c6d-48a0-ba29-564516ed366c Writer Name [PERSON_NAME]" at bounding box center [470, 230] width 664 height 25
type input "ILAIYARAAJA"
click at [777, 288] on button "Search" at bounding box center [766, 295] width 74 height 25
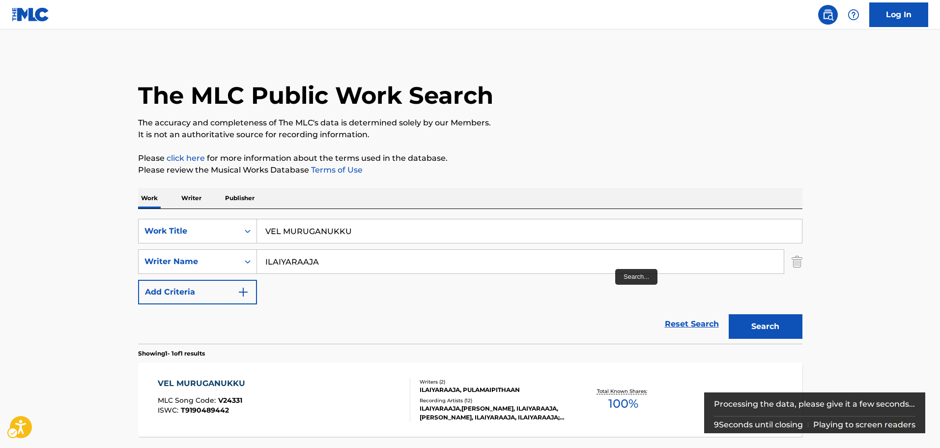
scroll to position [87, 0]
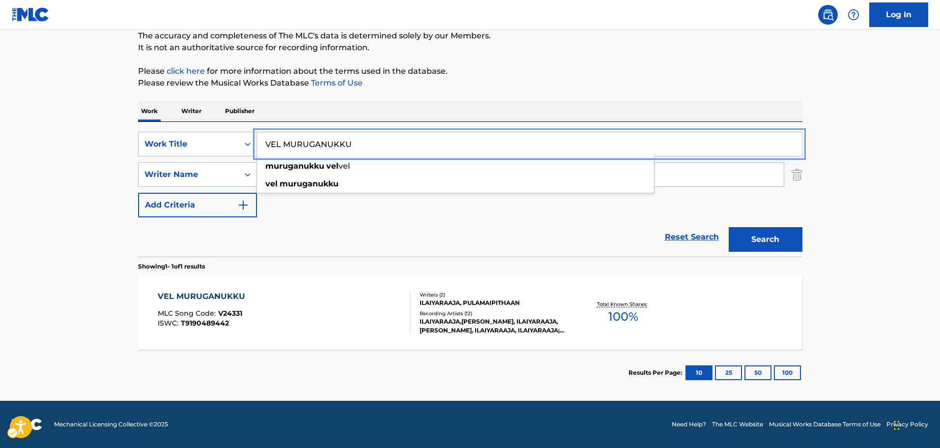
paste input "LAMENTO DEL INDIO"
drag, startPoint x: 357, startPoint y: 148, endPoint x: 210, endPoint y: 178, distance: 149.9
click at [208, 169] on div "SearchWithCriteriad6b40b96-b1e3-41b6-9235-b4701cd4d6bf Work Title LAMENTO DEL I…" at bounding box center [470, 175] width 664 height 86
type input "LAMENTO DEL INDIO"
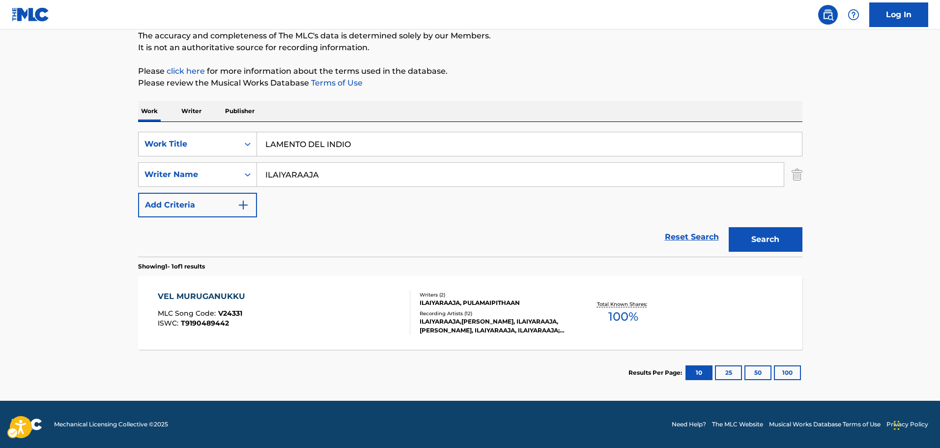
click at [278, 238] on div "Reset Search Search" at bounding box center [470, 236] width 664 height 39
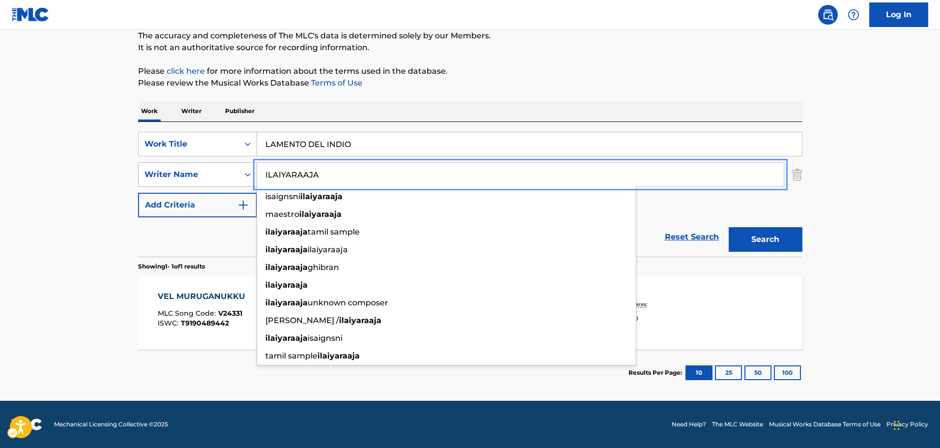
paste input "[PERSON_NAME]"
drag, startPoint x: 310, startPoint y: 177, endPoint x: 438, endPoint y: 205, distance: 131.8
click at [226, 177] on div "SearchWithCriteriae27b35ad-1c6d-48a0-ba29-564516ed366c Writer Name [PERSON_NAME…" at bounding box center [470, 174] width 664 height 25
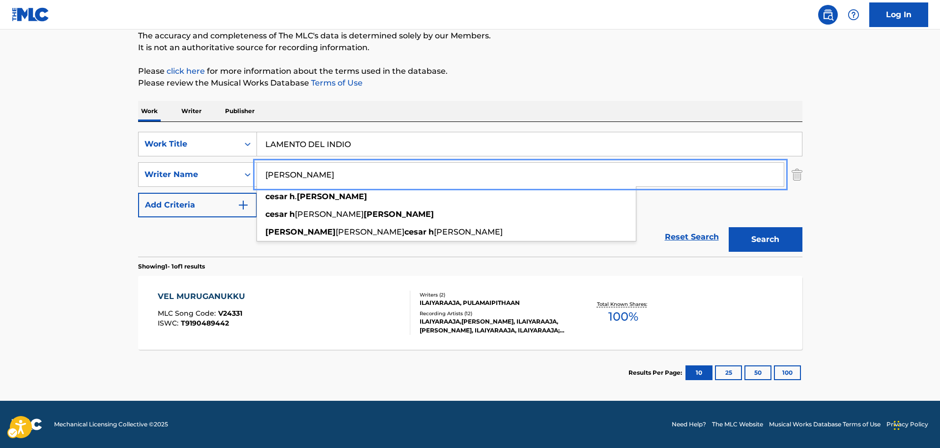
type input "[PERSON_NAME]"
click at [774, 232] on button "Search" at bounding box center [766, 239] width 74 height 25
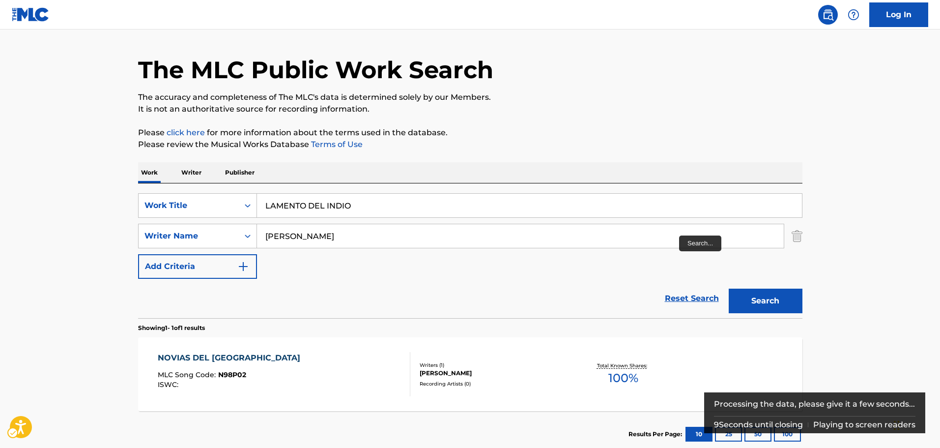
scroll to position [49, 0]
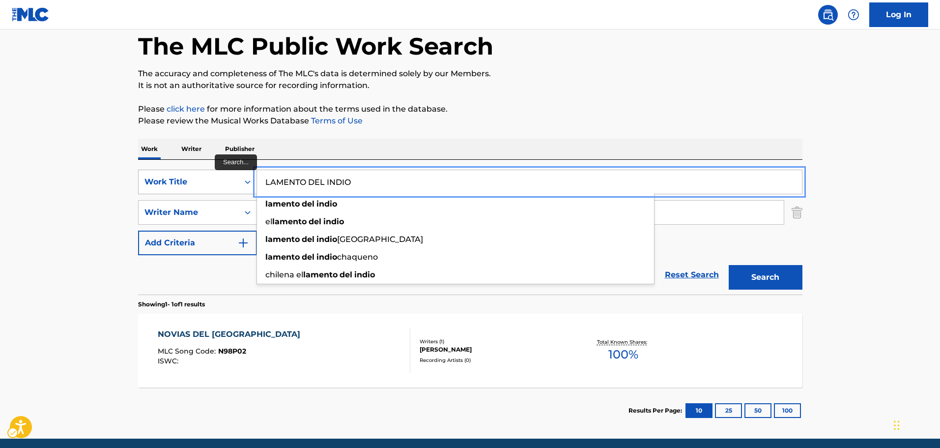
paste input "AMANTE DEL [PERSON_NAME]"
drag, startPoint x: 359, startPoint y: 187, endPoint x: 174, endPoint y: 187, distance: 184.8
click at [174, 187] on div "SearchWithCriteriad6b40b96-b1e3-41b6-9235-b4701cd4d6bf Work Title [PERSON_NAME]…" at bounding box center [470, 182] width 664 height 25
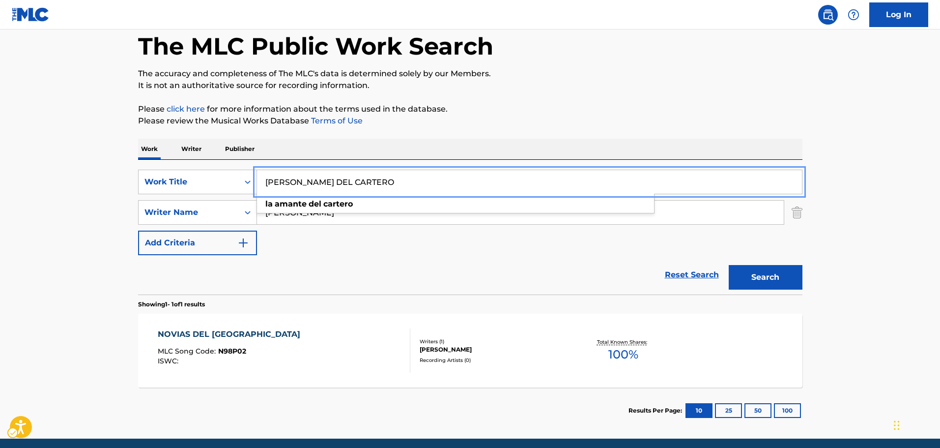
type input "[PERSON_NAME] DEL CARTERO"
click at [457, 272] on div "Reset Search Search" at bounding box center [470, 274] width 664 height 39
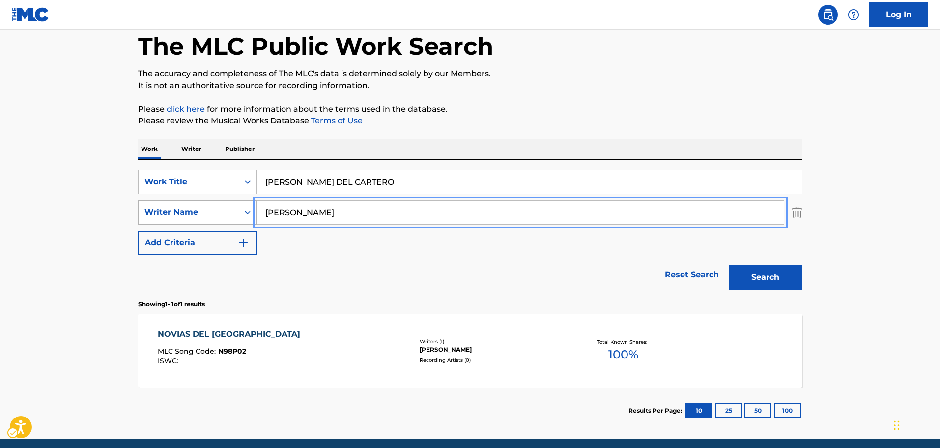
paste input "[PERSON_NAME]"
drag, startPoint x: 358, startPoint y: 216, endPoint x: 224, endPoint y: 220, distance: 134.2
click at [220, 221] on div "SearchWithCriteriae27b35ad-1c6d-48a0-ba29-564516ed366c Writer Name [PERSON_NAME]" at bounding box center [470, 212] width 664 height 25
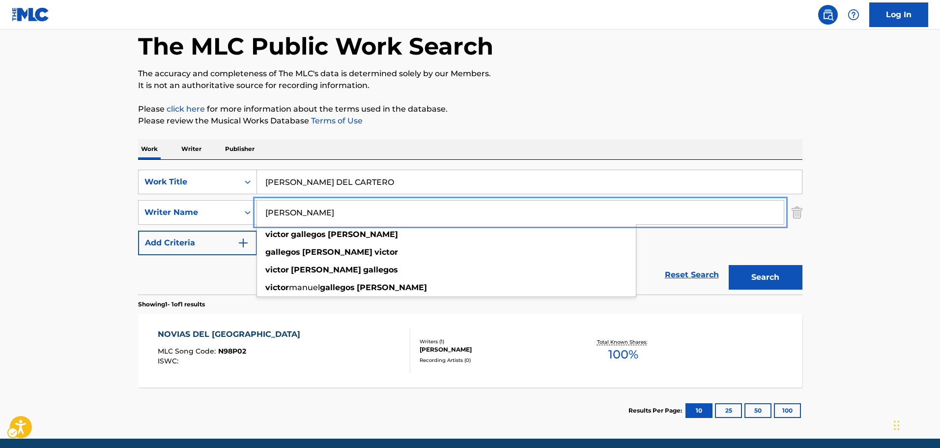
type input "[PERSON_NAME]"
click at [761, 279] on button "Search" at bounding box center [766, 277] width 74 height 25
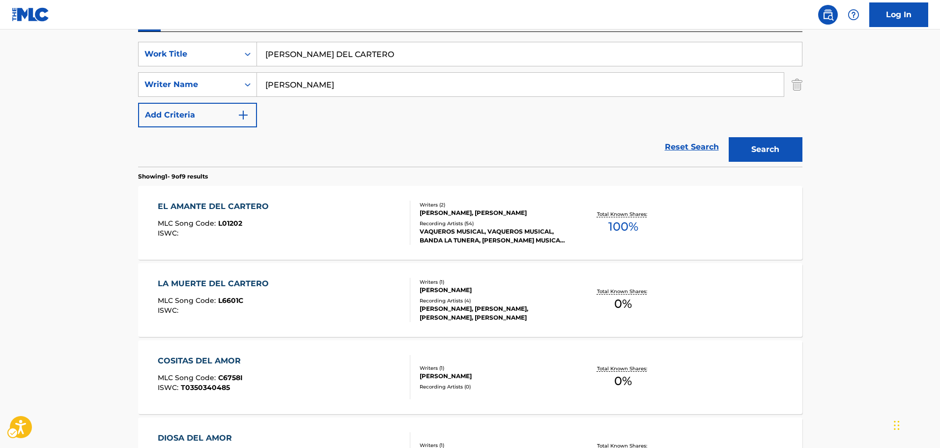
scroll to position [160, 0]
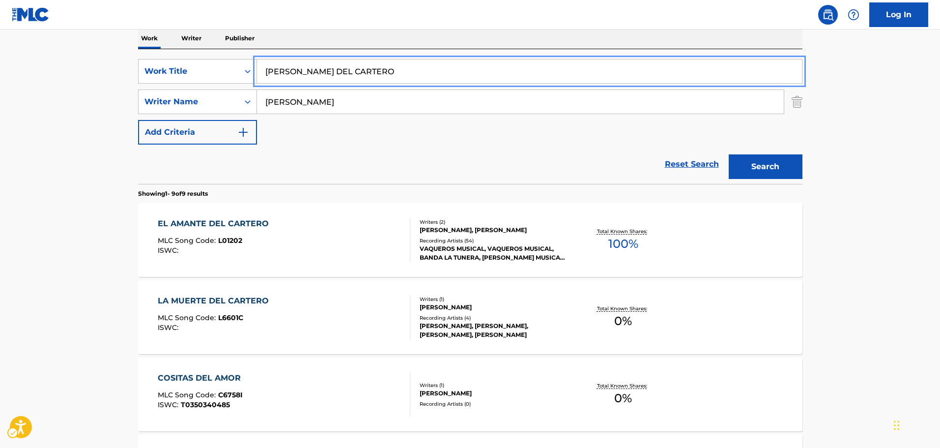
paste input "DON'T BE THAT [PERSON_NAME]"
drag, startPoint x: 382, startPoint y: 73, endPoint x: 206, endPoint y: 58, distance: 176.7
click at [208, 57] on div "SearchWithCriteriad6b40b96-b1e3-41b6-9235-b4701cd4d6bf Work Title [PERSON_NAME]…" at bounding box center [470, 116] width 664 height 135
type input "DON'T BE THAT [PERSON_NAME]"
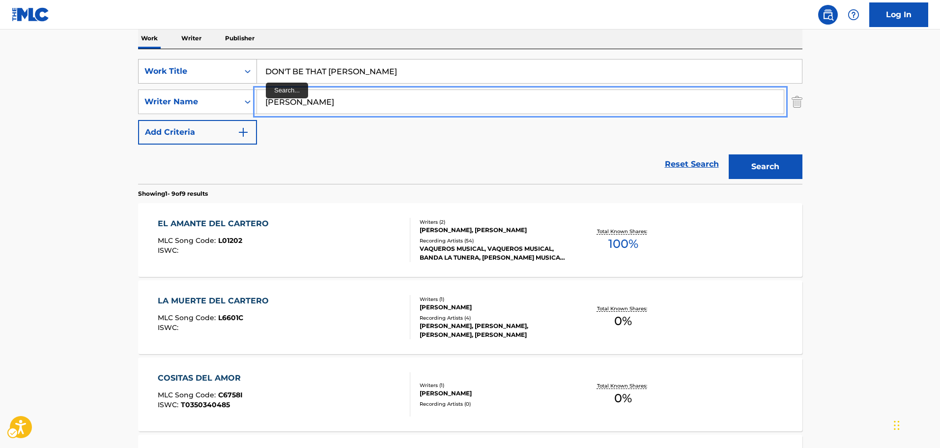
paste input "[PERSON_NAME]"
drag, startPoint x: 380, startPoint y: 97, endPoint x: 140, endPoint y: 82, distance: 241.3
click at [140, 82] on div "SearchWithCriteriad6b40b96-b1e3-41b6-9235-b4701cd4d6bf Work Title DON'T BE THAT…" at bounding box center [470, 102] width 664 height 86
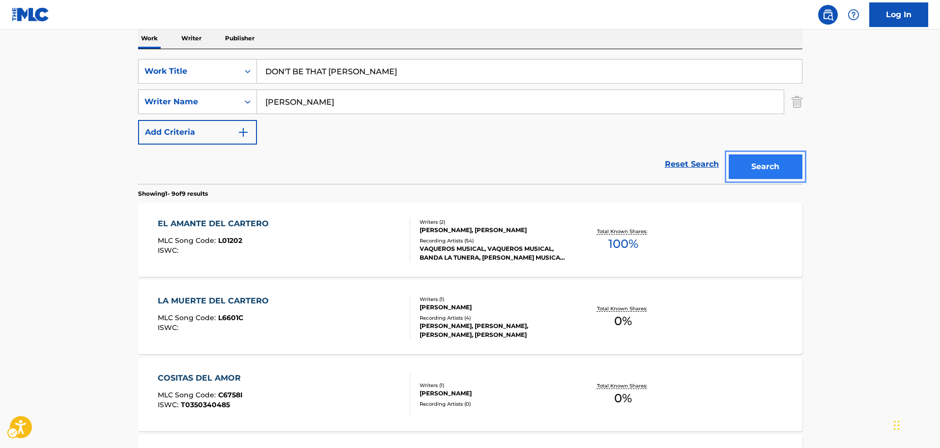
click at [796, 175] on button "Search" at bounding box center [766, 166] width 74 height 25
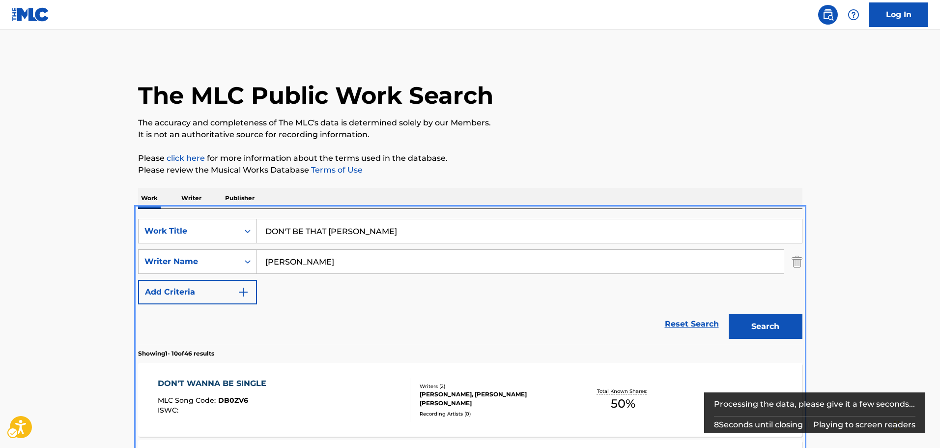
scroll to position [209, 0]
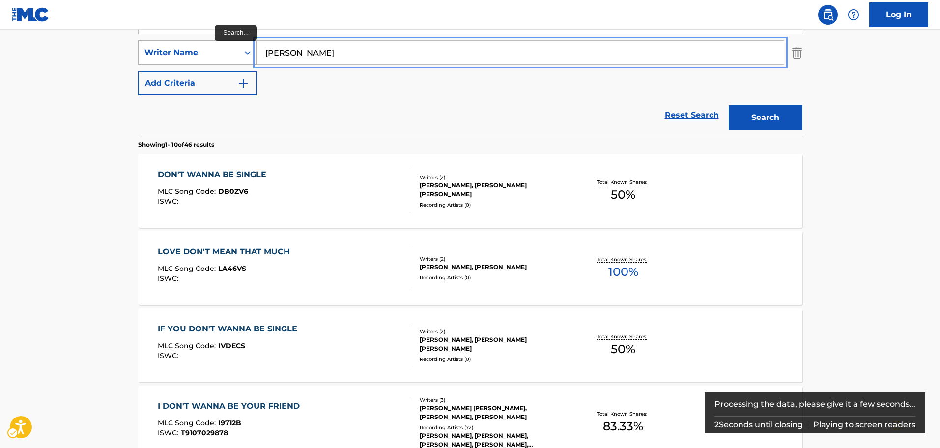
paste input "[PERSON_NAME]"
drag, startPoint x: 332, startPoint y: 48, endPoint x: 227, endPoint y: 57, distance: 105.6
click at [227, 57] on div "SearchWithCriteriae27b35ad-1c6d-48a0-ba29-564516ed366c Writer Name [PERSON_NAME]" at bounding box center [470, 52] width 664 height 25
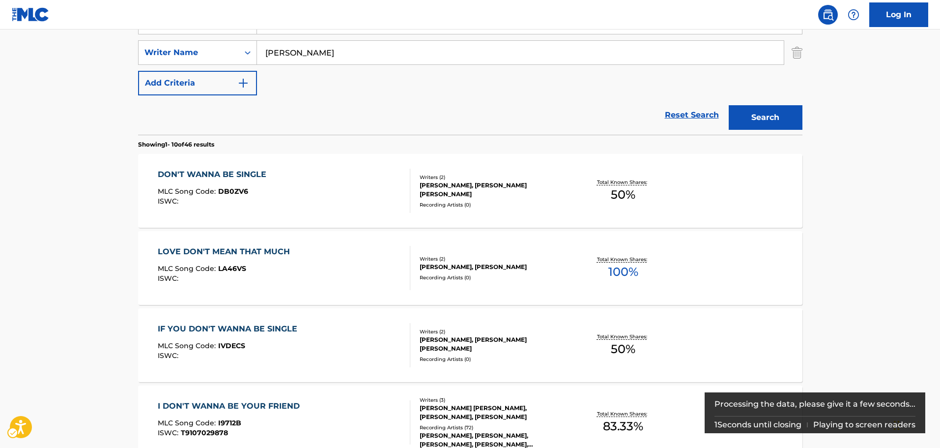
click at [746, 107] on div "Search" at bounding box center [763, 114] width 79 height 39
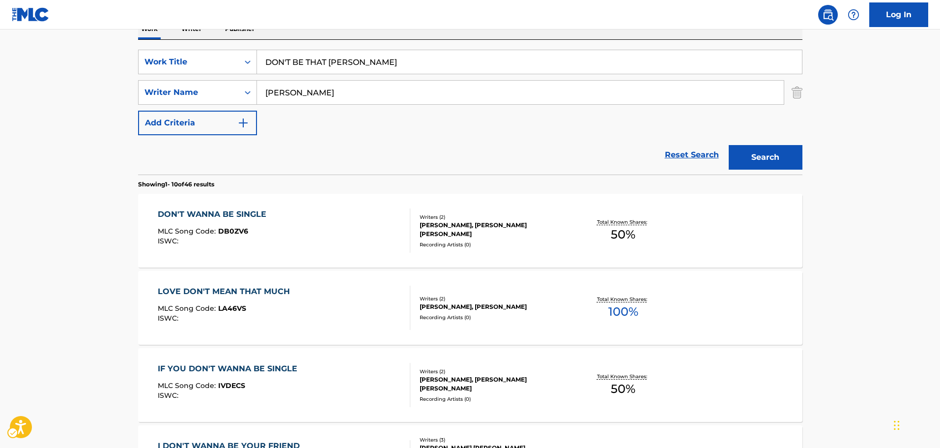
scroll to position [111, 0]
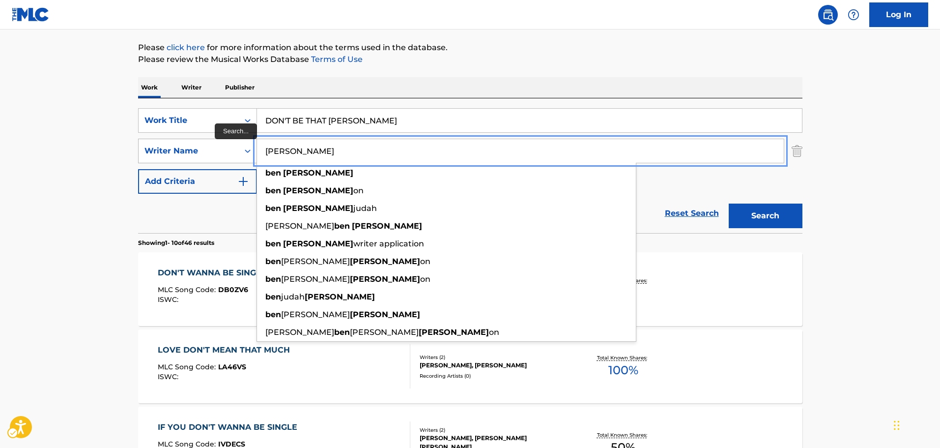
paste input "[PERSON_NAME]"
drag, startPoint x: 340, startPoint y: 147, endPoint x: 225, endPoint y: 156, distance: 114.9
click at [225, 157] on div "SearchWithCriteriae27b35ad-1c6d-48a0-ba29-564516ed366c Writer Name [PERSON_NAME…" at bounding box center [470, 151] width 664 height 25
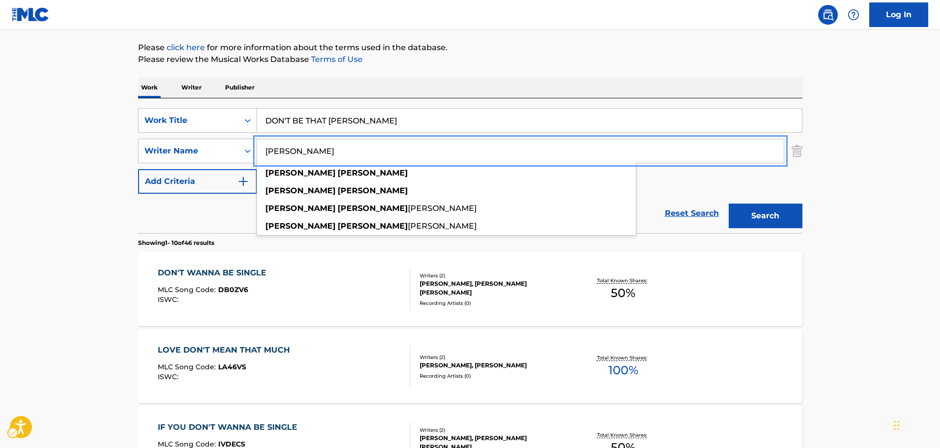
type input "[PERSON_NAME]"
click at [753, 207] on button "Search" at bounding box center [766, 215] width 74 height 25
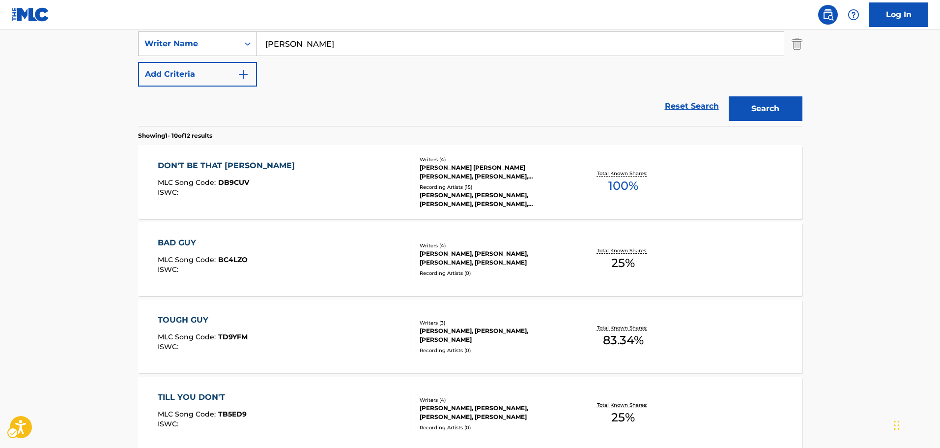
scroll to position [160, 0]
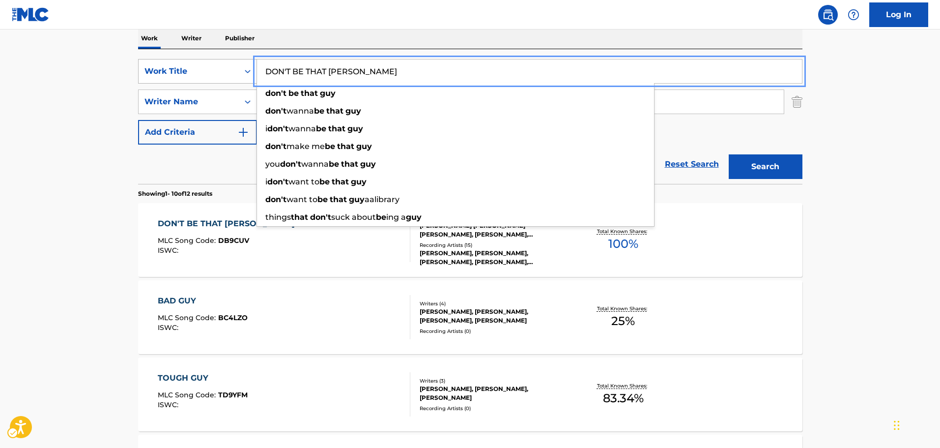
paste input "LOVE STOR"
drag, startPoint x: 361, startPoint y: 71, endPoint x: 219, endPoint y: 83, distance: 143.0
click at [228, 81] on div "SearchWithCriteriad6b40b96-b1e3-41b6-9235-b4701cd4d6bf Work Title LOVE STORY do…" at bounding box center [470, 71] width 664 height 25
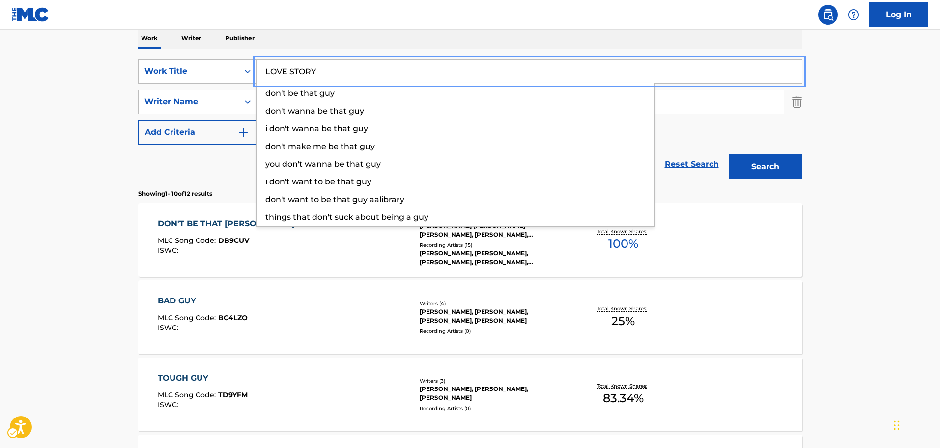
type input "LOVE STORY"
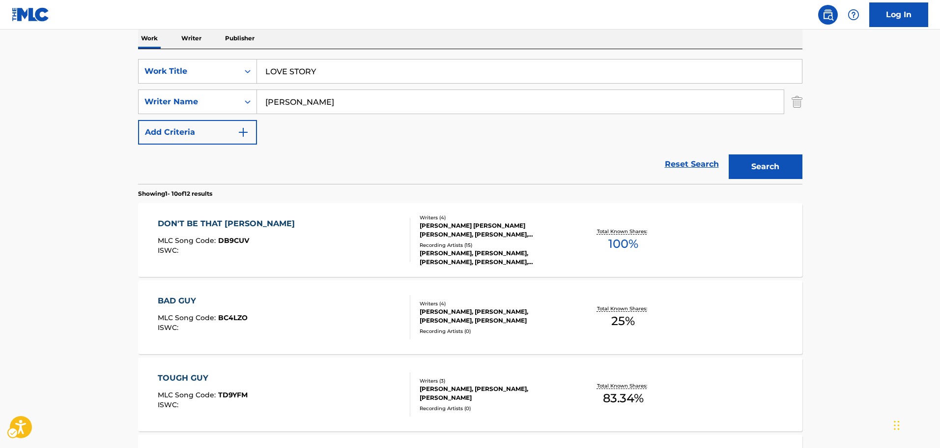
click at [218, 166] on div "Reset Search Search" at bounding box center [470, 163] width 664 height 39
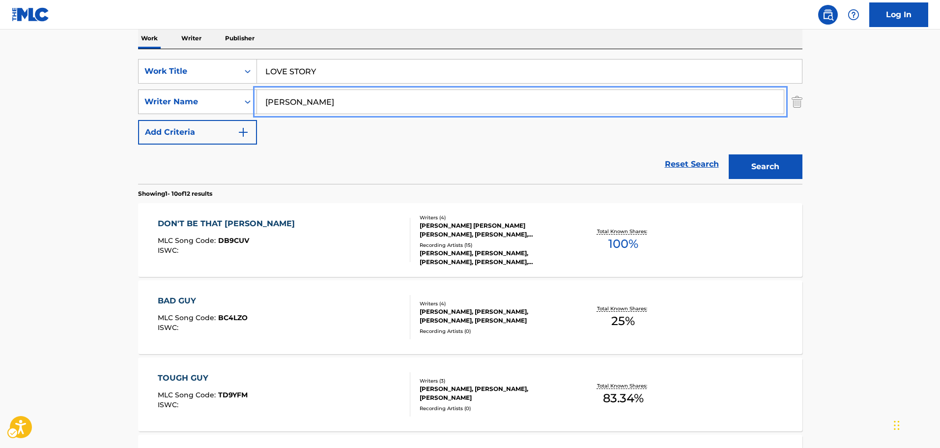
paste input "[PERSON_NAME]"
drag, startPoint x: 330, startPoint y: 100, endPoint x: 189, endPoint y: 103, distance: 141.1
click at [189, 103] on div "SearchWithCriteriae27b35ad-1c6d-48a0-ba29-564516ed366c Writer Name [PERSON_NAME]" at bounding box center [470, 101] width 664 height 25
type input "[PERSON_NAME]"
click at [138, 120] on button "Add Criteria" at bounding box center [197, 132] width 119 height 25
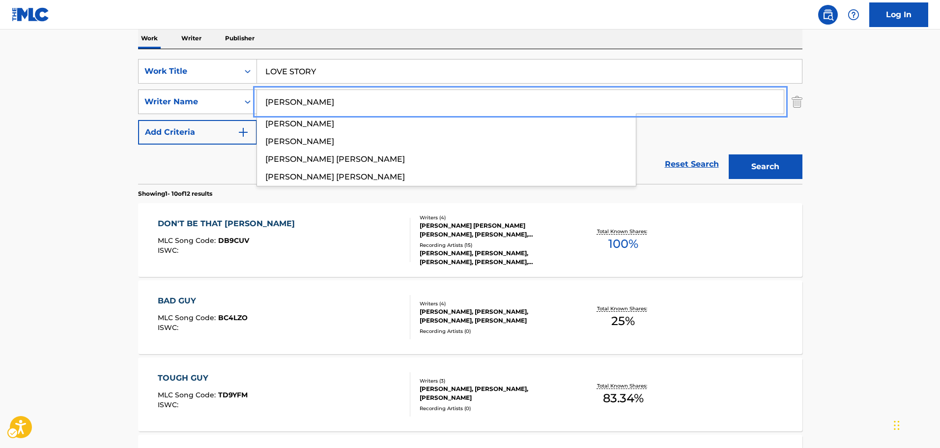
scroll to position [41, 0]
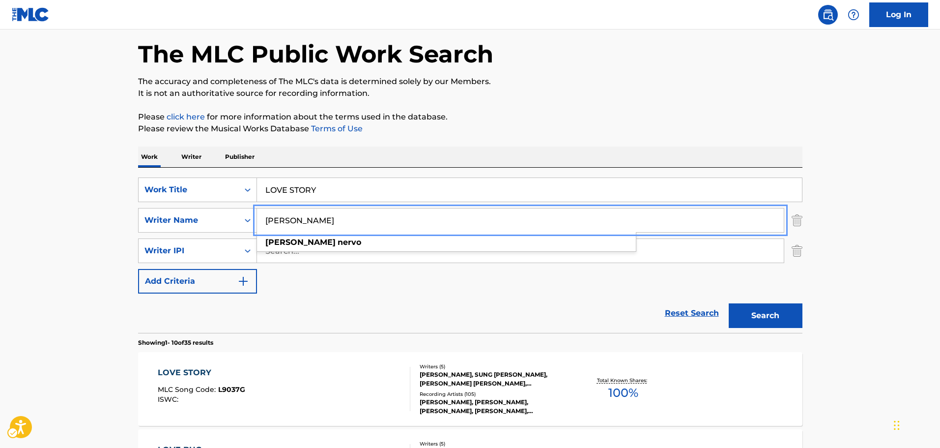
click at [798, 254] on img "Search Form" at bounding box center [797, 250] width 11 height 25
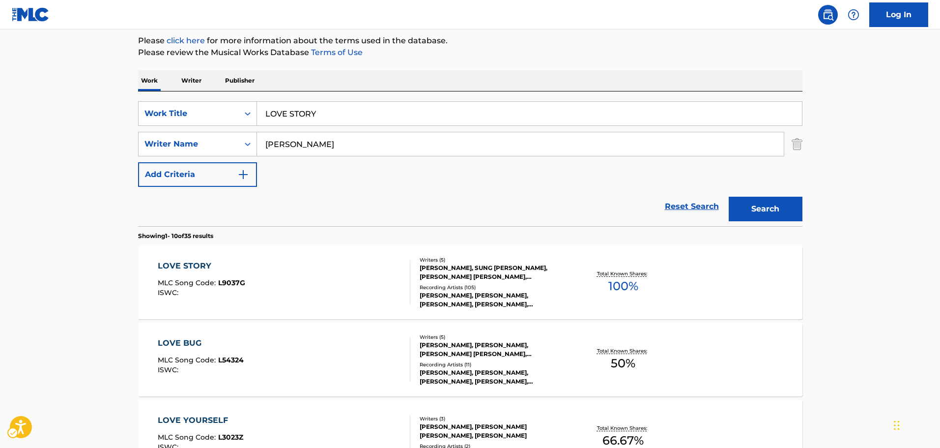
scroll to position [140, 0]
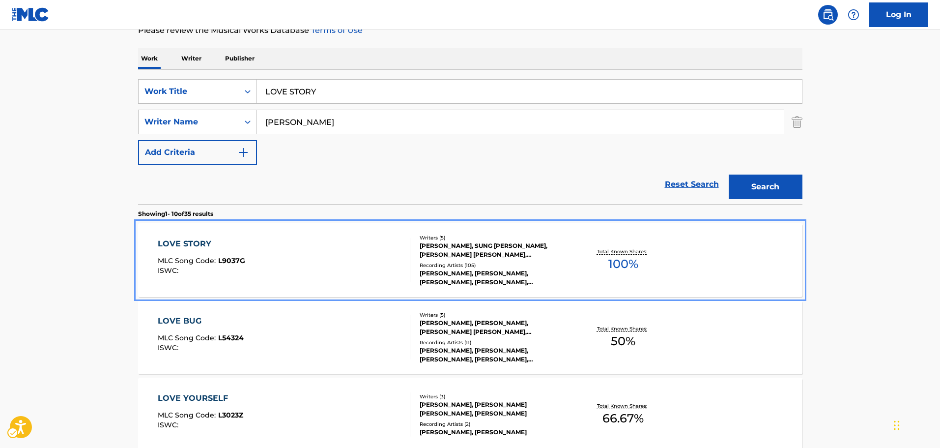
click at [489, 255] on div "[PERSON_NAME], SUNG [PERSON_NAME], [PERSON_NAME] [PERSON_NAME], [PERSON_NAME], …" at bounding box center [494, 250] width 148 height 18
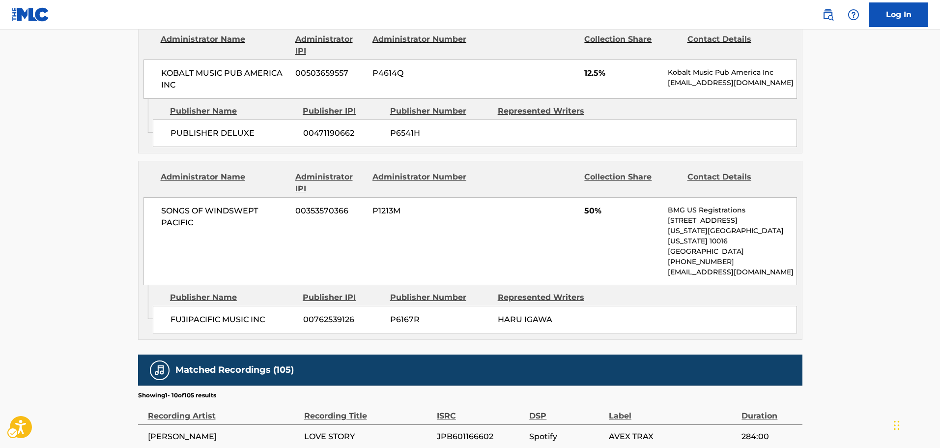
scroll to position [1278, 0]
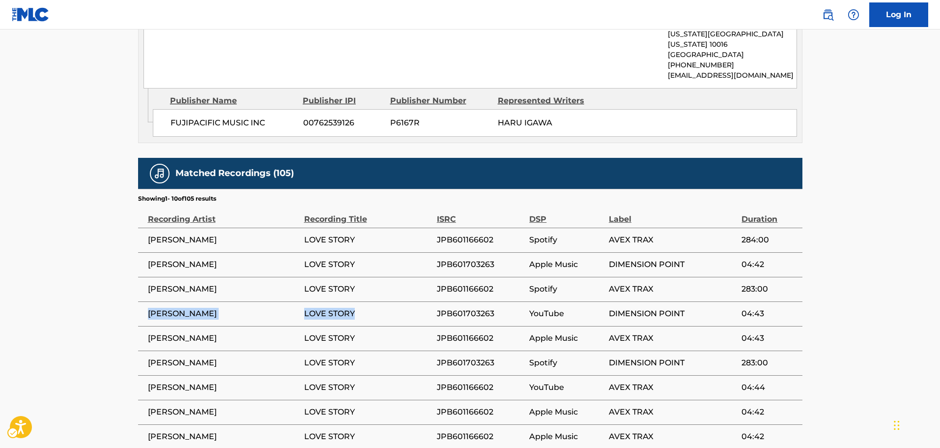
drag, startPoint x: 149, startPoint y: 272, endPoint x: 354, endPoint y: 269, distance: 205.0
click at [354, 301] on tr "[PERSON_NAME] LOVE STORY JPB601703263 YouTube DIMENSION POINT 04:43" at bounding box center [470, 313] width 664 height 25
copy tr "[PERSON_NAME] LOVE STORY"
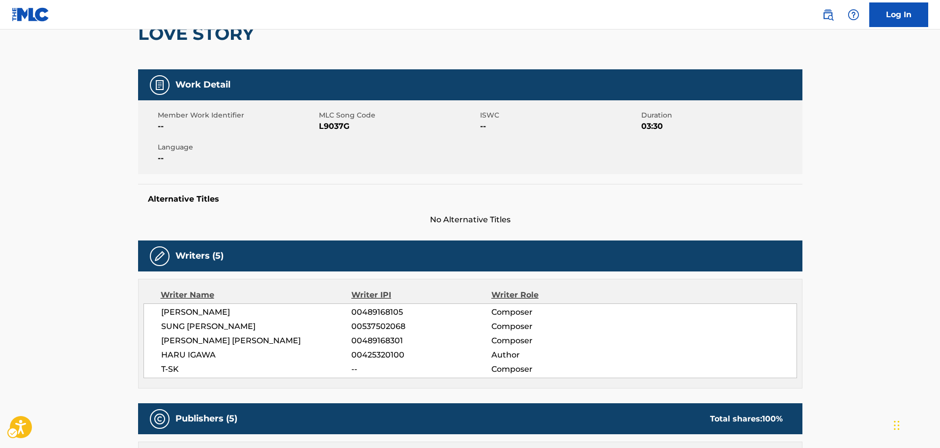
scroll to position [0, 0]
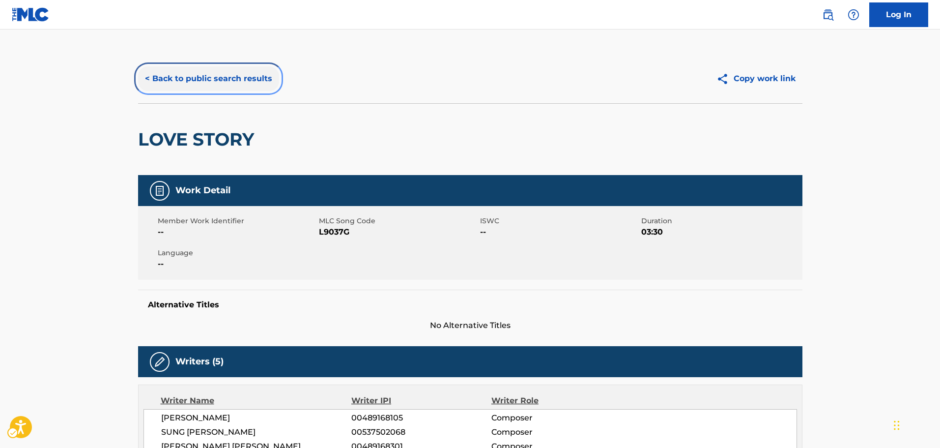
drag, startPoint x: 208, startPoint y: 83, endPoint x: 389, endPoint y: 159, distance: 196.3
click at [209, 83] on button "< Back to public search results" at bounding box center [208, 78] width 141 height 25
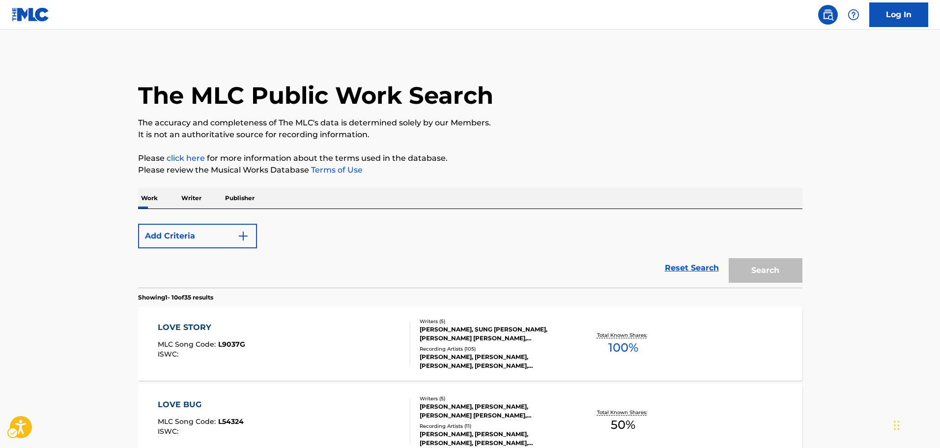
scroll to position [140, 0]
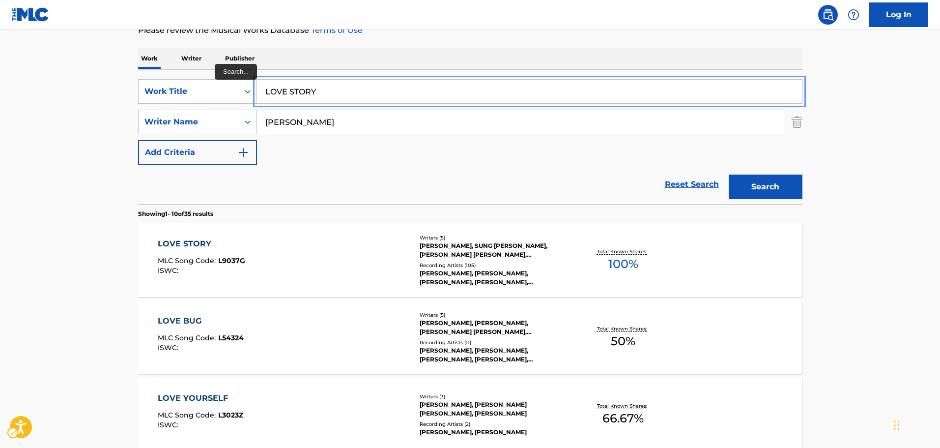
paste input "IF YOU CAME BACK FROM HEAVEN"
drag, startPoint x: 321, startPoint y: 88, endPoint x: 191, endPoint y: 107, distance: 131.0
click at [191, 107] on div "SearchWithCriteriad6b40b96-b1e3-41b6-9235-b4701cd4d6bf Work Title IF YOU CAME B…" at bounding box center [470, 122] width 664 height 86
type input "IF YOU CAME BACK FROM HEAVEN"
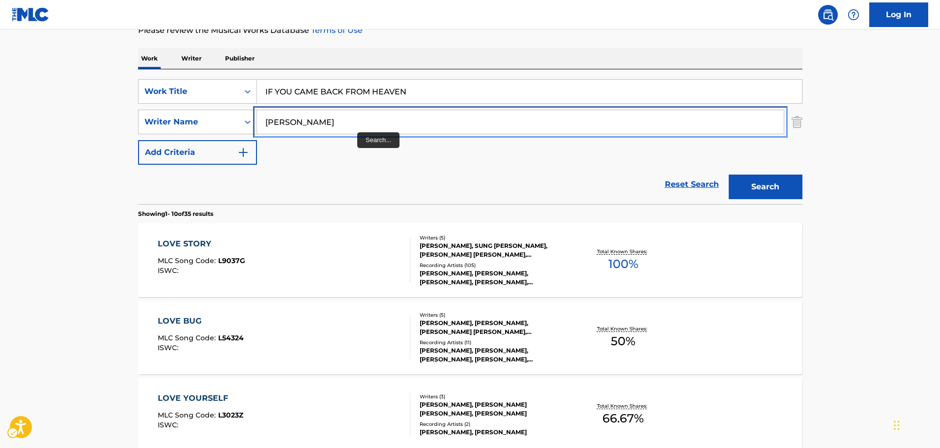
paste input "[PERSON_NAME]"
click at [179, 139] on div "SearchWithCriteriad6b40b96-b1e3-41b6-9235-b4701cd4d6bf Work Title IF YOU CAME B…" at bounding box center [470, 122] width 664 height 86
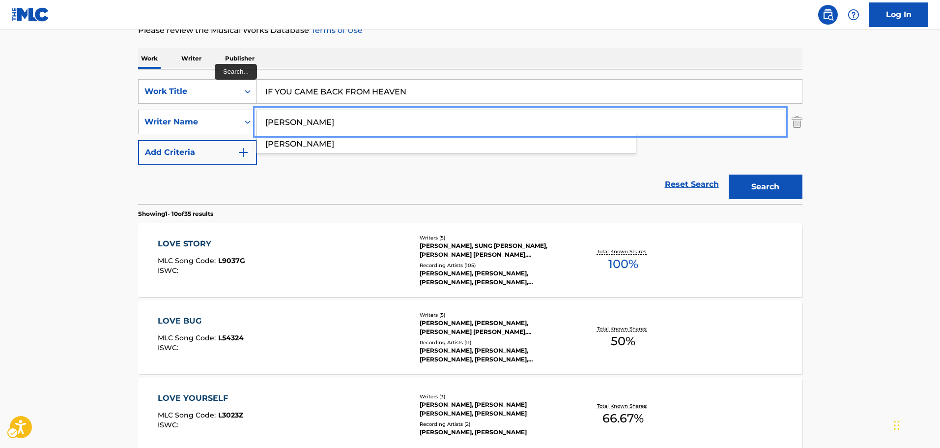
type input "[PERSON_NAME]"
click at [729, 174] on button "Search" at bounding box center [766, 186] width 74 height 25
